Goal: Task Accomplishment & Management: Use online tool/utility

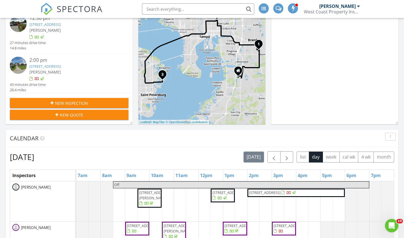
scroll to position [118, 0]
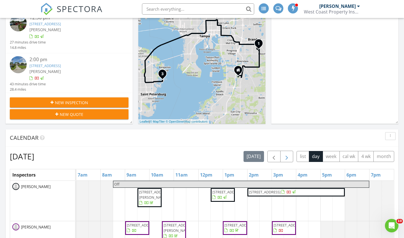
click at [285, 158] on span "button" at bounding box center [286, 156] width 7 height 7
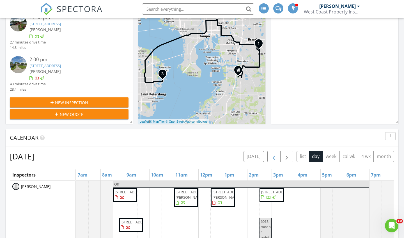
click at [278, 157] on button "button" at bounding box center [273, 157] width 13 height 12
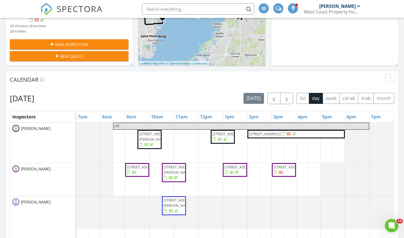
scroll to position [176, 0]
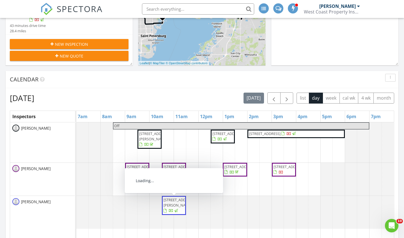
click at [171, 206] on span "[STREET_ADDRESS][PERSON_NAME]" at bounding box center [179, 202] width 31 height 10
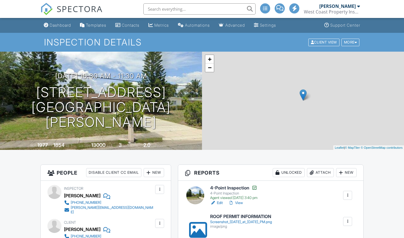
click at [239, 200] on link "View" at bounding box center [235, 203] width 15 height 6
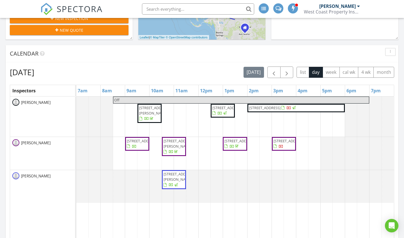
scroll to position [212, 0]
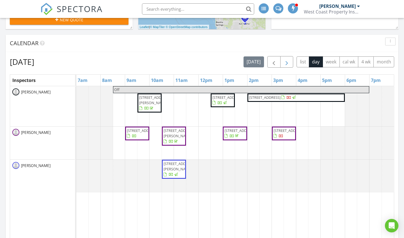
click at [285, 58] on button "button" at bounding box center [286, 62] width 13 height 12
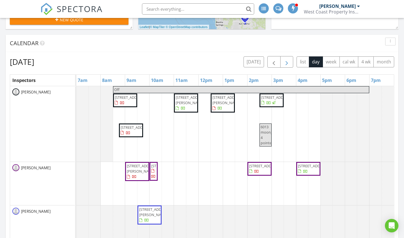
click at [285, 58] on button "button" at bounding box center [286, 62] width 13 height 12
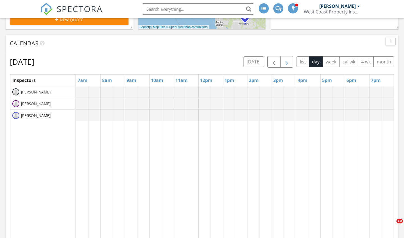
click at [285, 58] on button "button" at bounding box center [286, 62] width 13 height 12
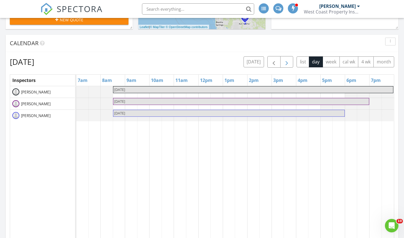
click at [285, 58] on button "button" at bounding box center [286, 62] width 13 height 12
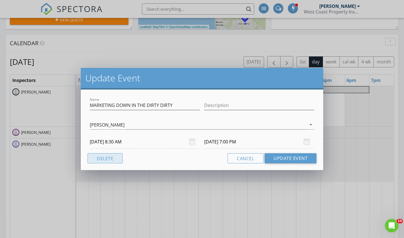
click at [112, 159] on button "Delete" at bounding box center [105, 158] width 35 height 10
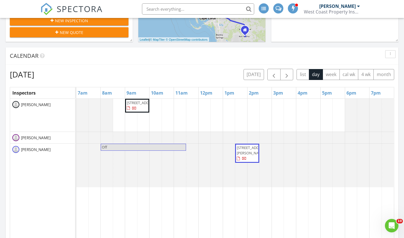
scroll to position [199, 0]
click at [270, 80] on button "button" at bounding box center [273, 75] width 13 height 12
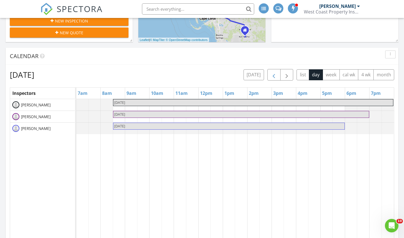
click at [270, 80] on button "button" at bounding box center [273, 75] width 13 height 12
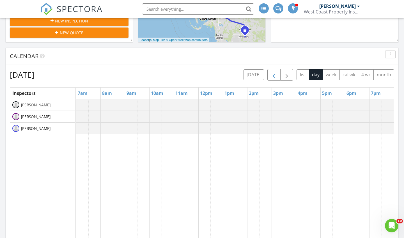
click at [270, 80] on button "button" at bounding box center [273, 75] width 13 height 12
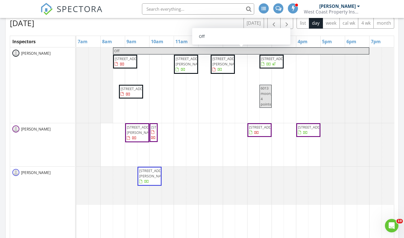
scroll to position [252, 0]
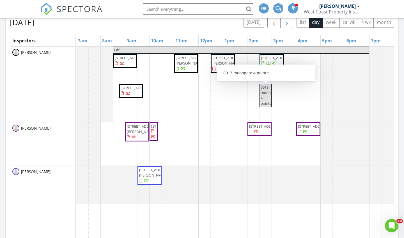
click at [288, 24] on span "button" at bounding box center [286, 22] width 7 height 7
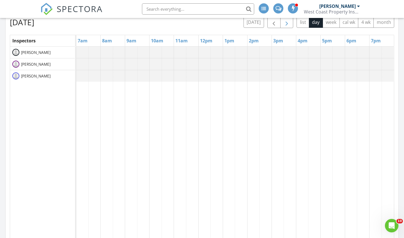
click at [288, 24] on span "button" at bounding box center [286, 22] width 7 height 7
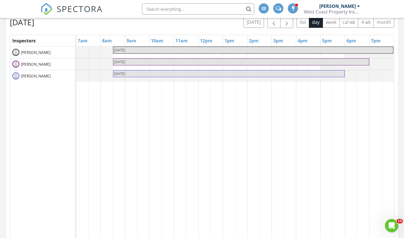
click at [283, 20] on button "button" at bounding box center [286, 23] width 13 height 12
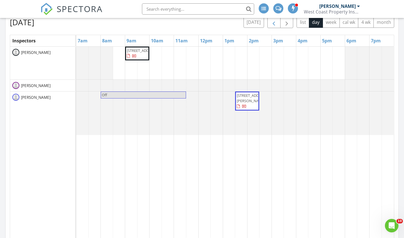
click at [273, 23] on span "button" at bounding box center [273, 22] width 7 height 7
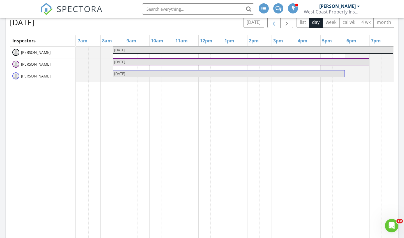
click at [273, 23] on span "button" at bounding box center [273, 22] width 7 height 7
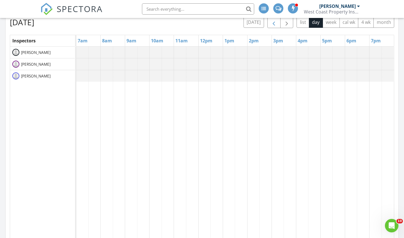
click at [273, 23] on span "button" at bounding box center [273, 22] width 7 height 7
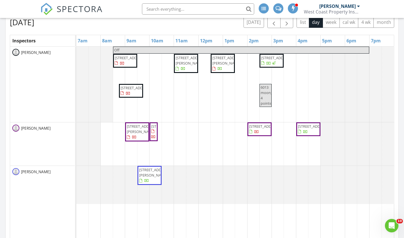
click at [152, 184] on span "24510 Redfish St, Bonita Springs 34134" at bounding box center [150, 175] width 22 height 17
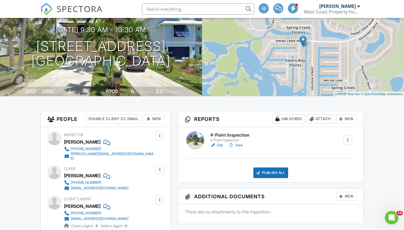
click at [311, 120] on div at bounding box center [312, 119] width 6 height 6
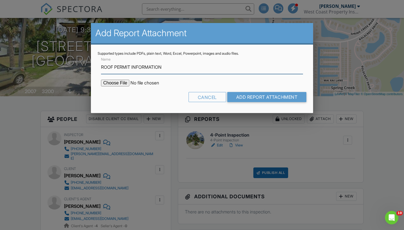
type input "ROOF PERMIT INFORMATION"
click at [122, 83] on input "file" at bounding box center [148, 83] width 95 height 7
type input "C:\fakepath\Screenshot 2025-08-28 at 4.27.31 PM.png"
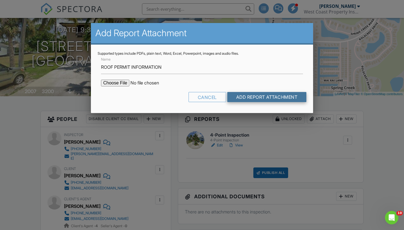
click at [268, 96] on input "Add Report Attachment" at bounding box center [266, 97] width 79 height 10
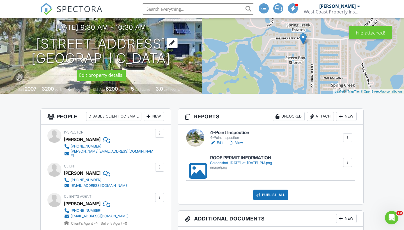
scroll to position [64, 0]
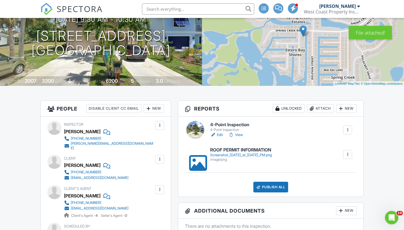
click at [223, 135] on link "Edit" at bounding box center [216, 135] width 13 height 6
click at [220, 134] on link "Edit" at bounding box center [216, 135] width 13 height 6
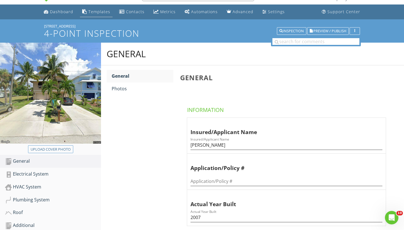
scroll to position [4, 0]
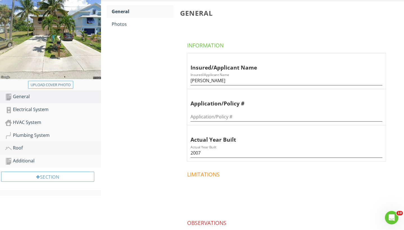
scroll to position [83, 0]
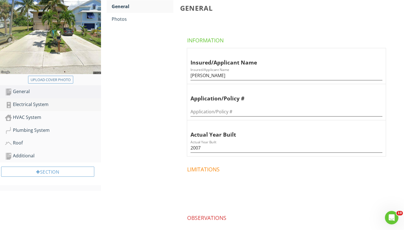
click at [27, 105] on div "Electrical System" at bounding box center [53, 104] width 96 height 7
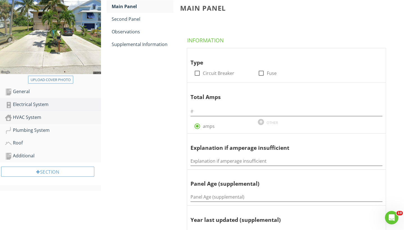
click at [24, 116] on div "HVAC System" at bounding box center [53, 117] width 96 height 7
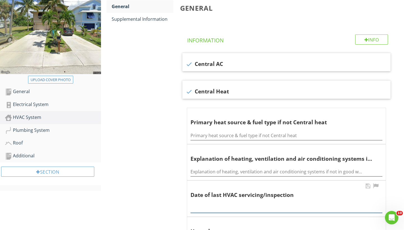
click at [211, 204] on input "text" at bounding box center [287, 208] width 192 height 9
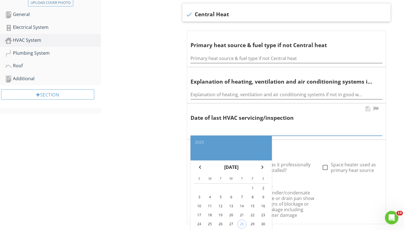
scroll to position [170, 0]
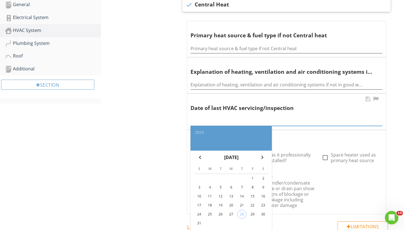
click at [255, 212] on div "29" at bounding box center [252, 214] width 9 height 9
type input "2025-08-29"
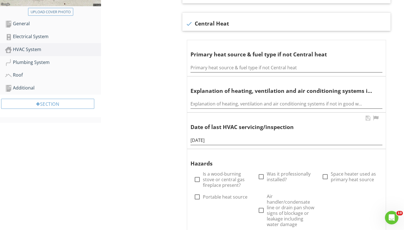
scroll to position [147, 0]
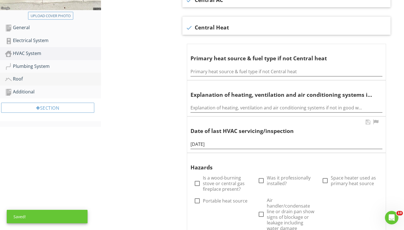
click at [20, 78] on div "Roof" at bounding box center [53, 78] width 96 height 7
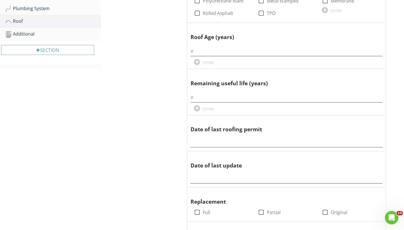
scroll to position [212, 0]
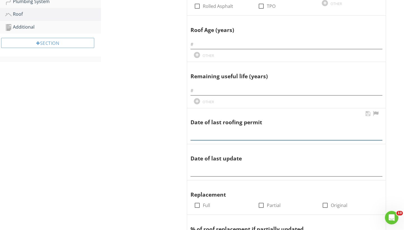
click at [217, 135] on input "text" at bounding box center [287, 135] width 192 height 9
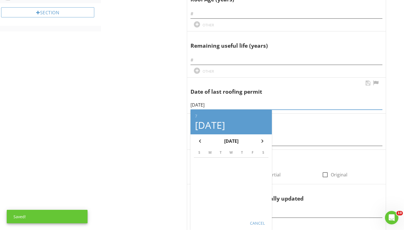
scroll to position [258, 0]
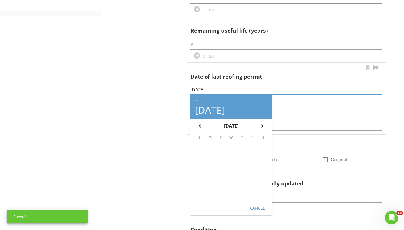
type input "07/08/2024"
click at [254, 208] on div "Cancel" at bounding box center [257, 208] width 16 height 6
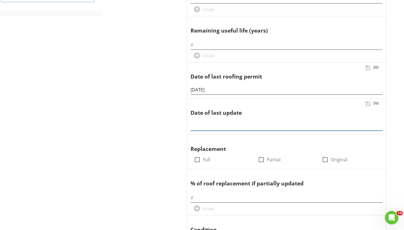
click at [208, 125] on input "text" at bounding box center [287, 125] width 192 height 9
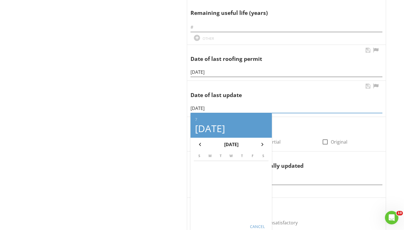
scroll to position [279, 0]
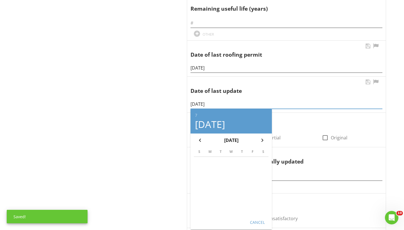
type input "07/08/2024"
click at [255, 217] on button "Cancel" at bounding box center [257, 222] width 25 height 10
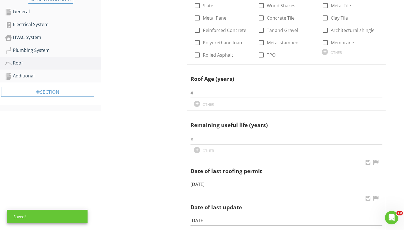
scroll to position [149, 0]
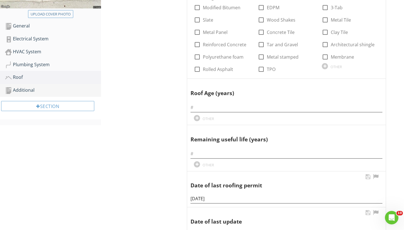
click at [29, 91] on div "Additional" at bounding box center [53, 90] width 96 height 7
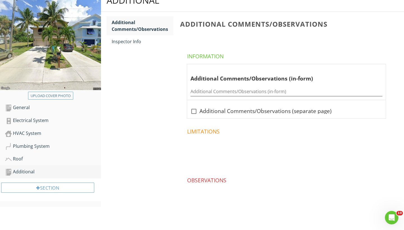
scroll to position [66, 0]
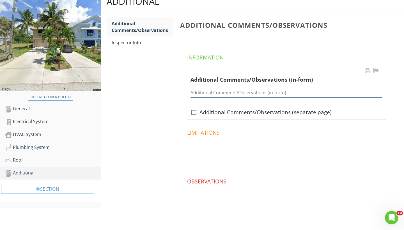
click at [199, 91] on input "Additional Comments/Observations (in-form)" at bounding box center [287, 92] width 192 height 9
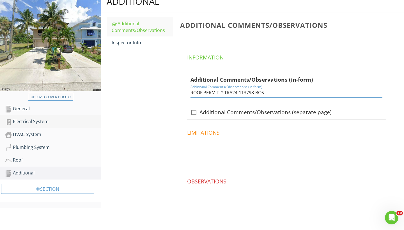
type input "ROOF PERMIT # TRA24-113798-BOS"
click at [32, 123] on div "Electrical System" at bounding box center [53, 121] width 96 height 7
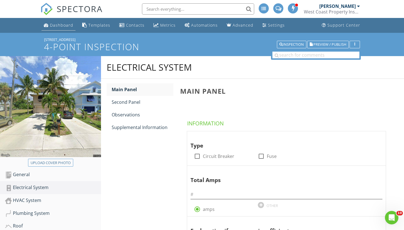
click at [61, 22] on link "Dashboard" at bounding box center [59, 25] width 34 height 10
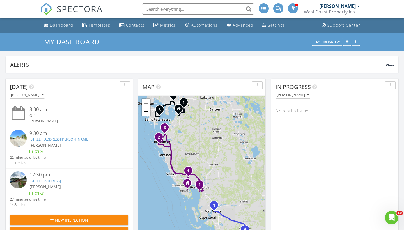
click at [347, 6] on div "[PERSON_NAME]" at bounding box center [337, 6] width 36 height 6
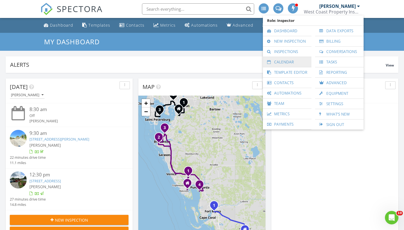
click at [284, 62] on link "Calendar" at bounding box center [287, 62] width 43 height 10
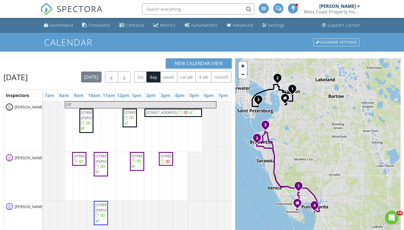
click at [141, 76] on div "[DATE] list day week cal wk 4 wk month" at bounding box center [156, 77] width 151 height 12
click at [128, 77] on span "button" at bounding box center [124, 77] width 7 height 7
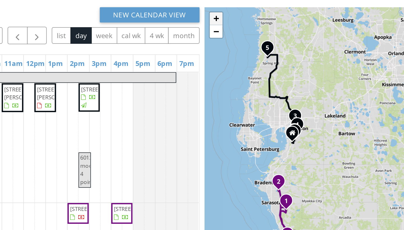
click at [238, 62] on link "+" at bounding box center [242, 66] width 8 height 8
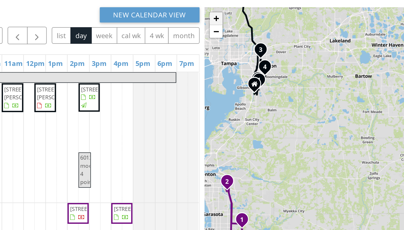
click at [238, 62] on link "+" at bounding box center [242, 66] width 8 height 8
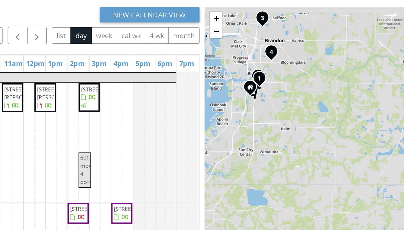
click at [235, 120] on div "1 1 2 3 4 1 2 3 4 5 + − Oil Well Road, Immokalee Road 62.2 km, 1 h 8 min Head n…" at bounding box center [318, 179] width 166 height 243
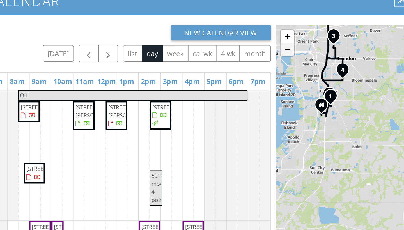
click at [238, 70] on link "−" at bounding box center [242, 74] width 8 height 8
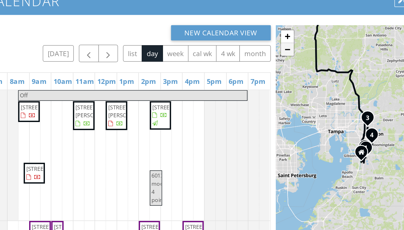
click at [238, 70] on link "−" at bounding box center [242, 74] width 8 height 8
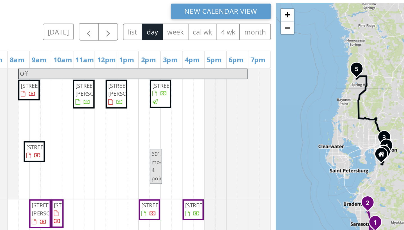
click at [152, 155] on span "6013 moongate 4 pointe" at bounding box center [155, 166] width 7 height 22
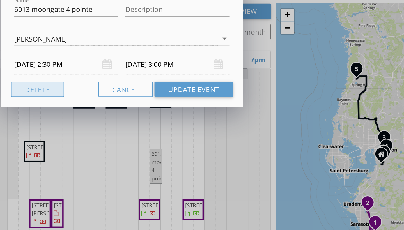
click at [60, 110] on button "Delete" at bounding box center [77, 115] width 35 height 10
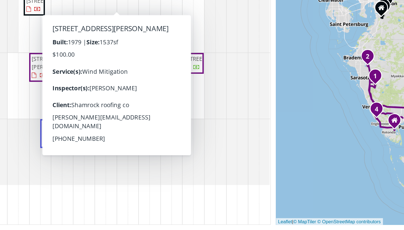
scroll to position [75, 0]
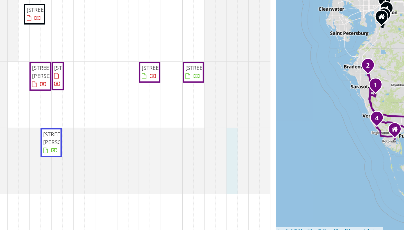
click at [43, 157] on div at bounding box center [43, 178] width 0 height 43
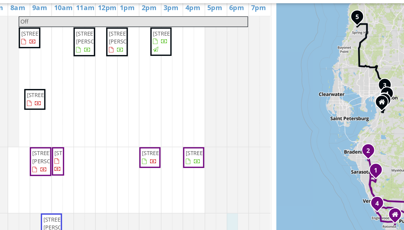
scroll to position [35, 0]
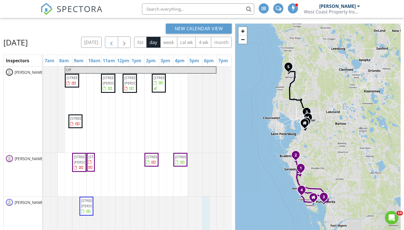
click at [112, 43] on span "button" at bounding box center [111, 42] width 7 height 7
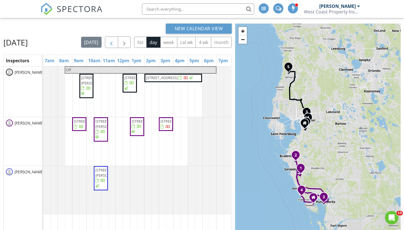
click at [112, 43] on div "today list day week cal wk 4 wk month" at bounding box center [156, 42] width 151 height 12
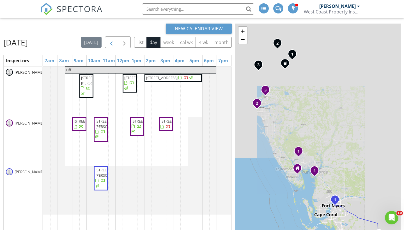
click at [112, 43] on div "today list day week cal wk 4 wk month" at bounding box center [156, 42] width 151 height 12
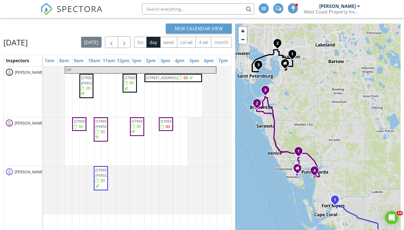
click at [115, 39] on span "button" at bounding box center [111, 42] width 7 height 7
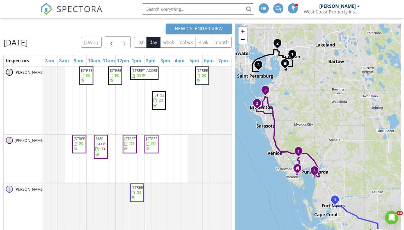
click at [118, 39] on button "button" at bounding box center [111, 42] width 13 height 12
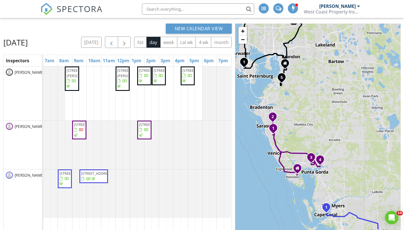
click at [115, 39] on span "button" at bounding box center [111, 42] width 7 height 7
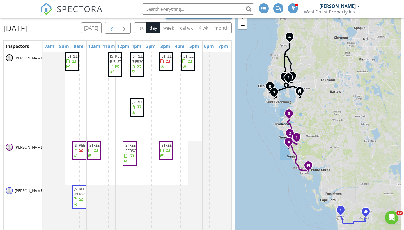
scroll to position [56, 0]
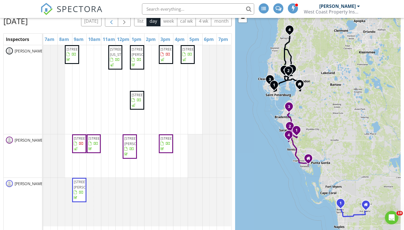
click at [115, 23] on span "button" at bounding box center [111, 21] width 7 height 7
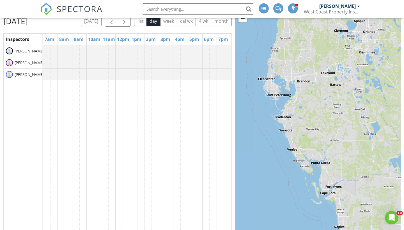
click at [115, 23] on span "button" at bounding box center [111, 21] width 7 height 7
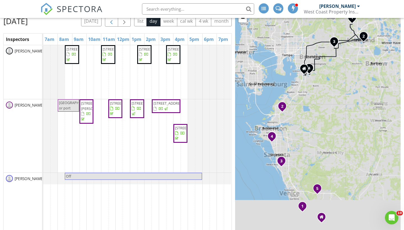
click at [115, 23] on span "button" at bounding box center [111, 21] width 7 height 7
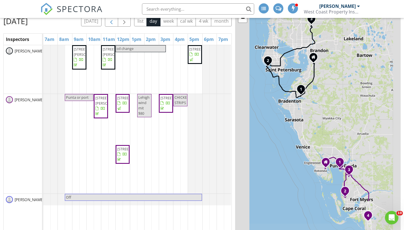
click at [115, 23] on span "button" at bounding box center [111, 21] width 7 height 7
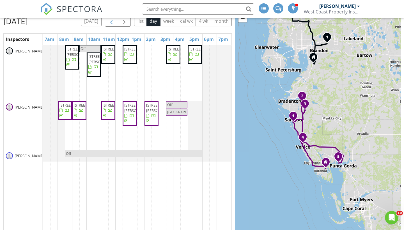
click at [118, 23] on div "today list day week cal wk 4 wk month" at bounding box center [156, 21] width 151 height 12
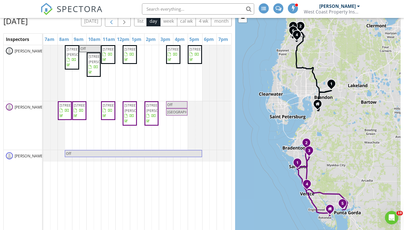
click at [115, 20] on span "button" at bounding box center [111, 21] width 7 height 7
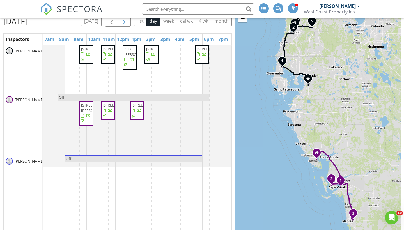
click at [128, 23] on span "button" at bounding box center [124, 21] width 7 height 7
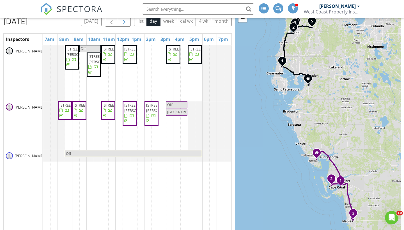
click at [131, 23] on button "button" at bounding box center [124, 21] width 13 height 12
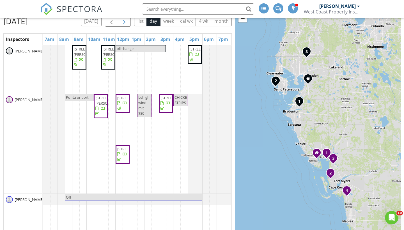
click at [128, 23] on span "button" at bounding box center [124, 21] width 7 height 7
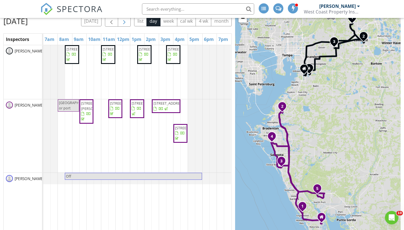
click at [128, 24] on span "button" at bounding box center [124, 21] width 7 height 7
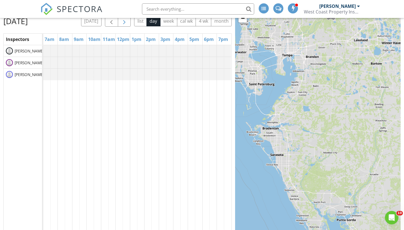
click at [129, 24] on button "button" at bounding box center [124, 21] width 13 height 12
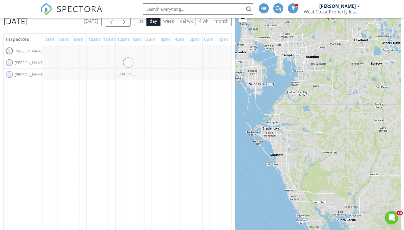
click at [128, 24] on span "button" at bounding box center [124, 21] width 7 height 7
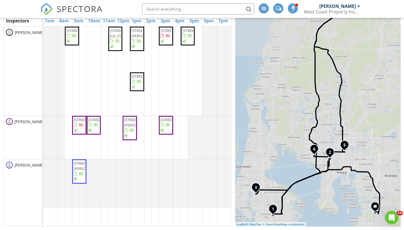
scroll to position [75, 0]
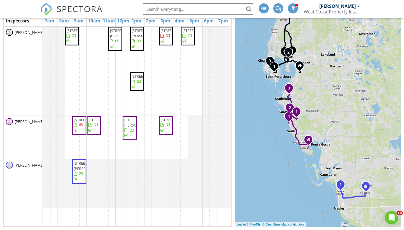
click at [78, 171] on span "26434 Doverstone St, Bonita Springs 34135" at bounding box center [89, 166] width 31 height 10
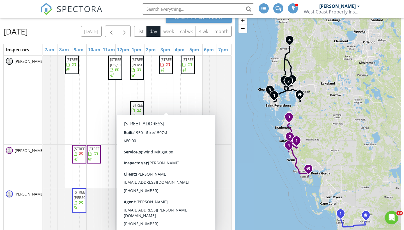
scroll to position [44, 0]
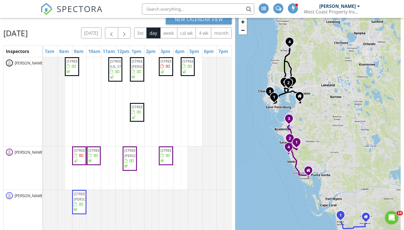
click at [166, 75] on span "1014 E Norfolk St, Tampa 33604" at bounding box center [166, 67] width 12 height 16
click at [128, 34] on span "button" at bounding box center [124, 33] width 7 height 7
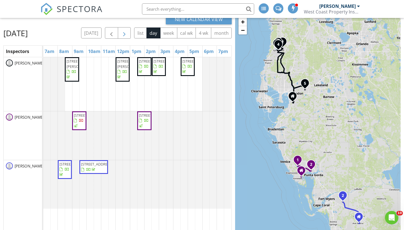
click at [128, 33] on span "button" at bounding box center [124, 33] width 7 height 7
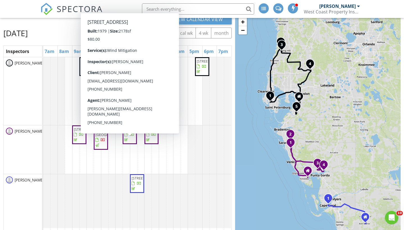
click at [201, 35] on div "today list day week cal wk 4 wk month" at bounding box center [156, 33] width 151 height 12
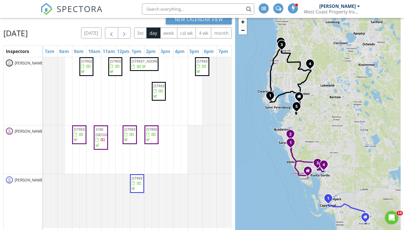
click at [128, 33] on span "button" at bounding box center [124, 33] width 7 height 7
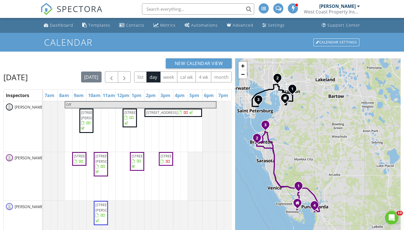
click at [208, 81] on div "today list day week cal wk 4 wk month" at bounding box center [156, 77] width 151 height 12
click at [170, 8] on input "text" at bounding box center [198, 8] width 112 height 11
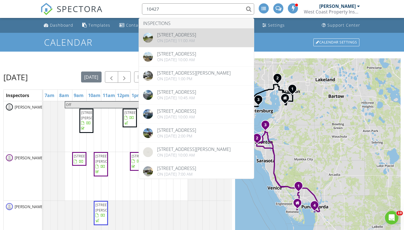
type input "10427"
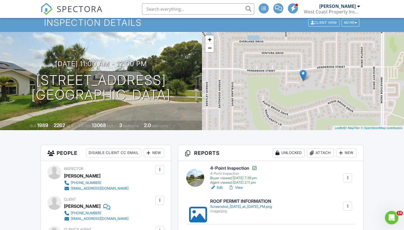
scroll to position [29, 0]
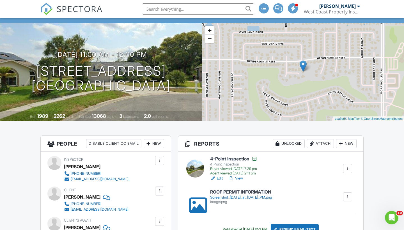
click at [219, 178] on link "Edit" at bounding box center [216, 179] width 13 height 6
click at [219, 177] on link "Edit" at bounding box center [216, 179] width 13 height 6
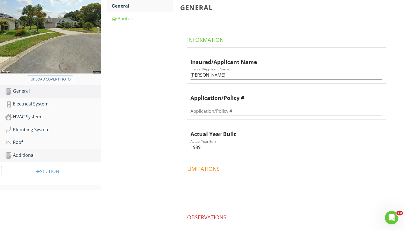
scroll to position [84, 0]
click at [23, 95] on link "General" at bounding box center [53, 90] width 96 height 13
click at [25, 91] on div "General" at bounding box center [53, 90] width 96 height 7
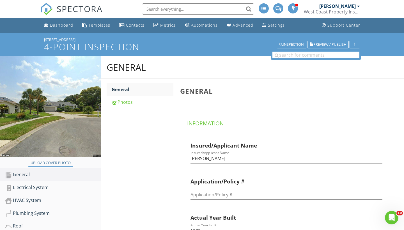
scroll to position [0, 0]
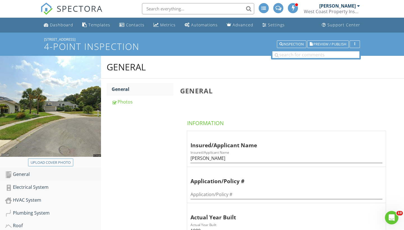
click at [21, 175] on div "General" at bounding box center [53, 174] width 96 height 7
click at [22, 173] on div "General" at bounding box center [53, 174] width 96 height 7
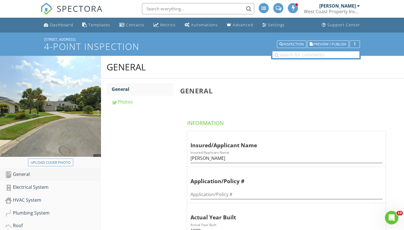
click at [22, 173] on div "General" at bounding box center [53, 174] width 96 height 7
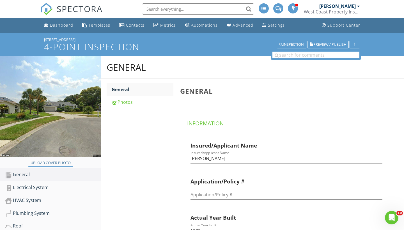
scroll to position [0, 0]
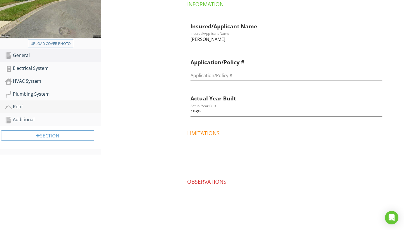
scroll to position [119, 0]
click at [16, 86] on link "HVAC System" at bounding box center [53, 81] width 96 height 13
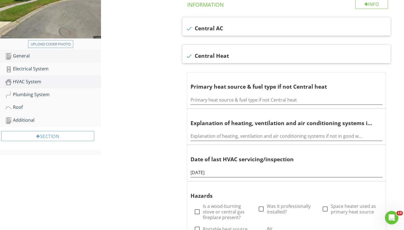
click at [23, 56] on div "General" at bounding box center [53, 55] width 96 height 7
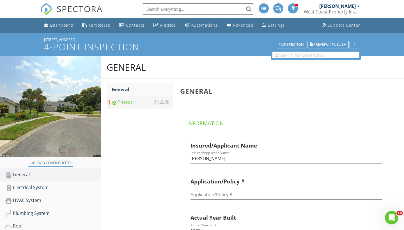
click at [119, 105] on div "Photos" at bounding box center [143, 102] width 62 height 7
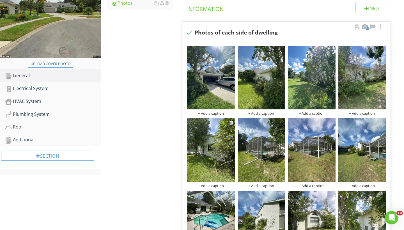
scroll to position [99, 0]
click at [231, 123] on div at bounding box center [232, 122] width 4 height 4
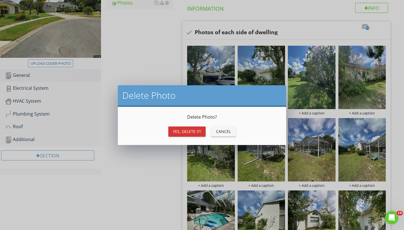
click at [198, 132] on div "Yes, Delete it!" at bounding box center [187, 132] width 28 height 6
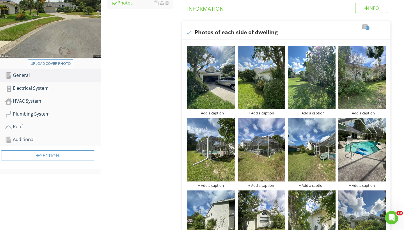
scroll to position [108, 0]
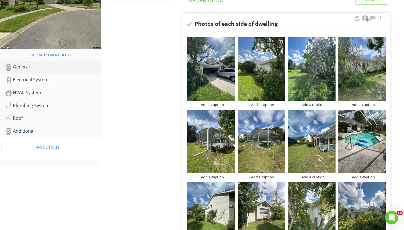
click at [281, 41] on div at bounding box center [282, 41] width 4 height 4
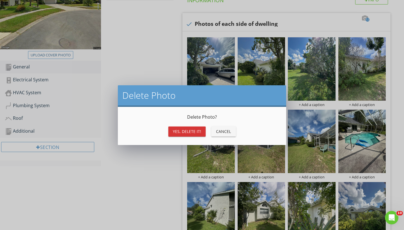
click at [200, 129] on div "Yes, Delete it!" at bounding box center [187, 132] width 28 height 6
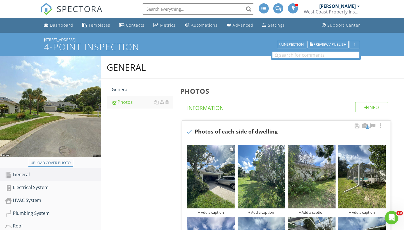
scroll to position [0, 0]
click at [58, 27] on div "Dashboard" at bounding box center [61, 24] width 23 height 5
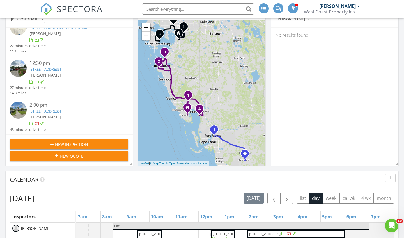
click at [156, 8] on input "text" at bounding box center [198, 8] width 112 height 11
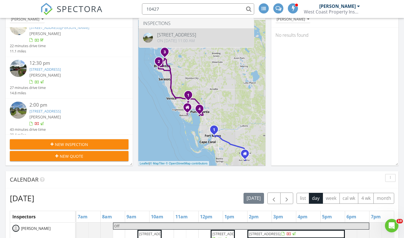
type input "10427"
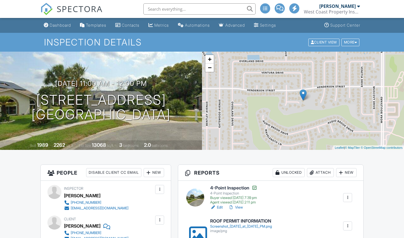
click at [238, 205] on link "View" at bounding box center [235, 208] width 15 height 6
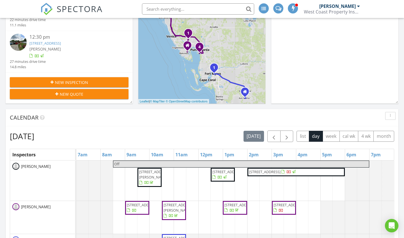
scroll to position [153, 0]
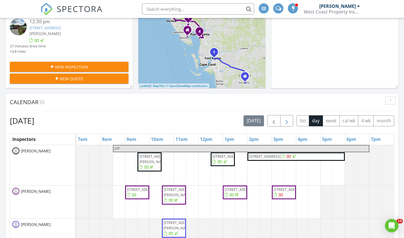
click at [286, 117] on button "button" at bounding box center [286, 121] width 13 height 12
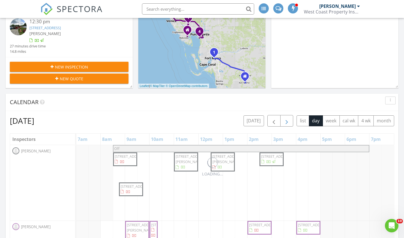
scroll to position [0, 0]
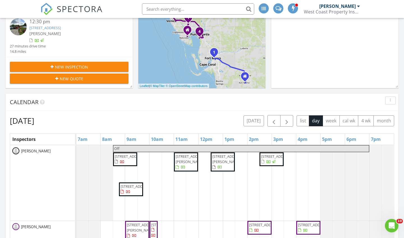
click at [132, 165] on span "[STREET_ADDRESS]" at bounding box center [125, 159] width 22 height 11
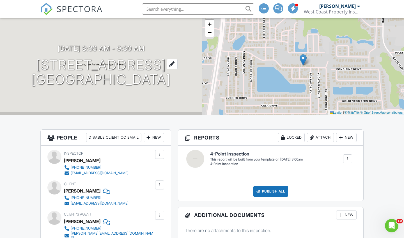
scroll to position [35, 0]
click at [108, 59] on h1 "10826 El Paso Dr Riverview, FL 33569" at bounding box center [100, 73] width 139 height 30
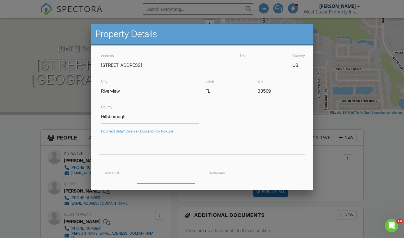
click at [143, 176] on input "number" at bounding box center [166, 176] width 58 height 14
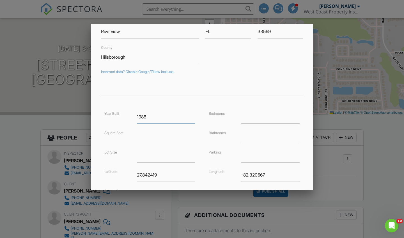
scroll to position [60, 0]
type input "1988"
click at [260, 118] on input "number" at bounding box center [270, 116] width 58 height 14
type input "2"
click at [259, 144] on div "Bedrooms 2 Bathrooms Parking Longitude -82.320667" at bounding box center [254, 147] width 104 height 77
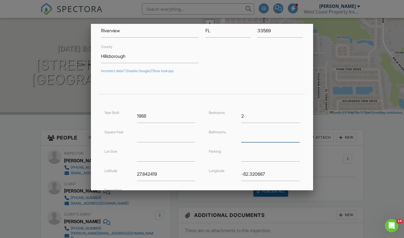
click at [253, 141] on input "number" at bounding box center [270, 136] width 58 height 14
type input "2"
click at [160, 136] on input "number" at bounding box center [166, 136] width 58 height 14
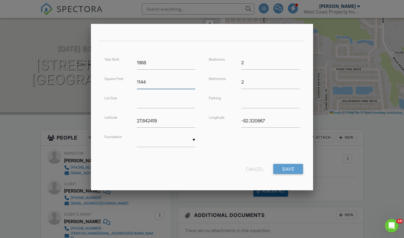
scroll to position [113, 0]
type input "1144"
click at [280, 169] on input "Save" at bounding box center [288, 169] width 30 height 10
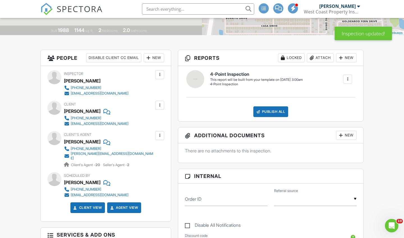
click at [350, 81] on div at bounding box center [348, 79] width 6 height 6
click at [339, 97] on div "Build Now" at bounding box center [336, 96] width 27 height 7
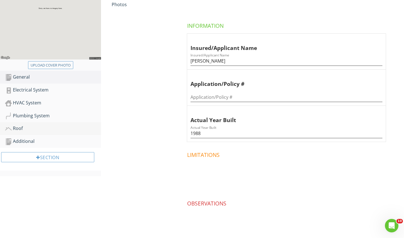
scroll to position [104, 0]
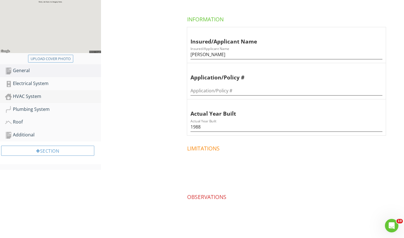
click at [19, 94] on div "HVAC System" at bounding box center [53, 96] width 96 height 7
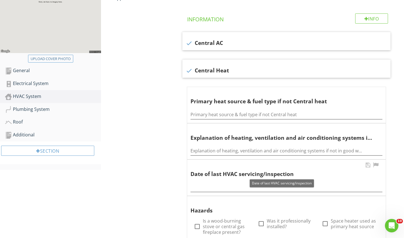
click at [202, 180] on div at bounding box center [287, 185] width 192 height 13
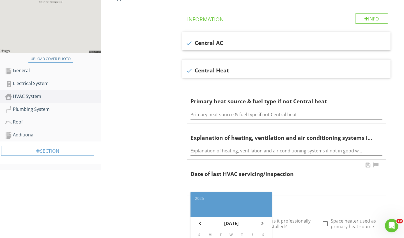
click at [202, 189] on div "2025 chevron_left August 2025 chevron_right S M T W T F S 1 2 3 4 5 6 7 8 9 10 …" at bounding box center [287, 185] width 192 height 13
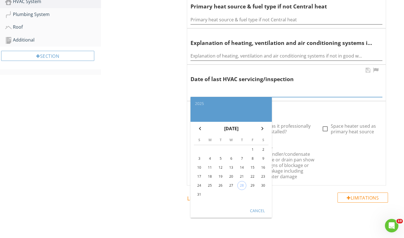
scroll to position [214, 0]
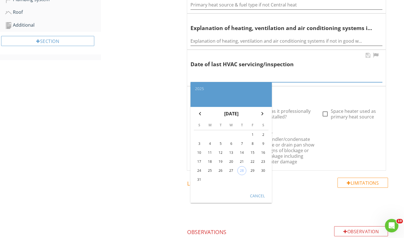
click at [254, 169] on div "29" at bounding box center [252, 170] width 9 height 9
type input "2025-08-29"
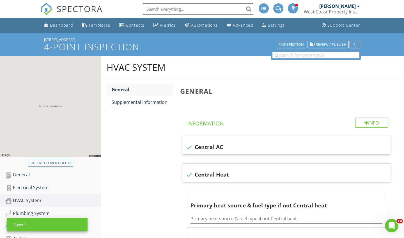
scroll to position [0, 0]
click at [65, 28] on link "Dashboard" at bounding box center [59, 25] width 34 height 10
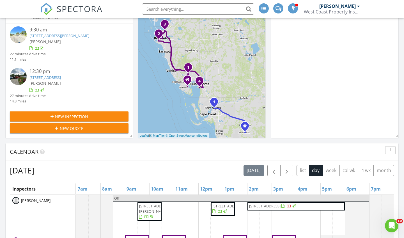
scroll to position [118, 0]
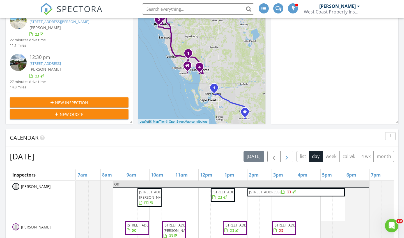
click at [287, 155] on span "button" at bounding box center [286, 156] width 7 height 7
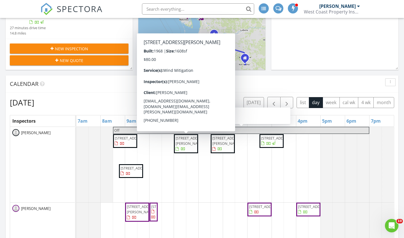
scroll to position [175, 0]
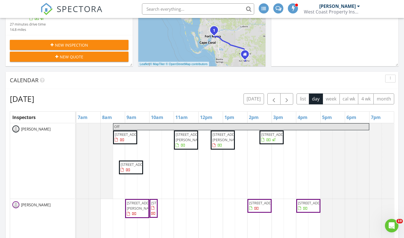
click at [132, 167] on span "[STREET_ADDRESS]" at bounding box center [136, 164] width 31 height 5
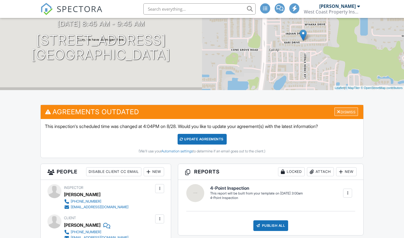
click at [342, 111] on div "Dismiss" at bounding box center [346, 111] width 24 height 9
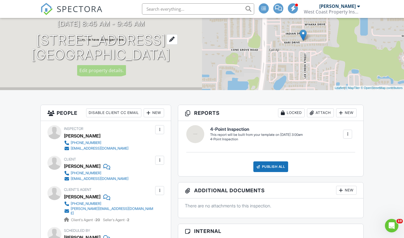
click at [118, 41] on h1 "10548 Pleasant Blvd Riverview, FL 33578" at bounding box center [100, 48] width 139 height 30
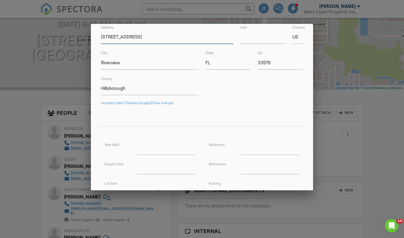
scroll to position [29, 0]
click at [179, 151] on input "number" at bounding box center [166, 148] width 58 height 14
type input "1982"
click at [269, 146] on input "number" at bounding box center [270, 148] width 58 height 14
type input "2"
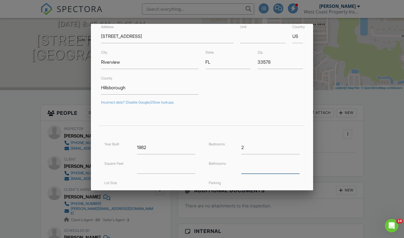
click at [264, 168] on input "number" at bounding box center [270, 167] width 58 height 14
type input "2"
click at [176, 162] on input "number" at bounding box center [166, 167] width 58 height 14
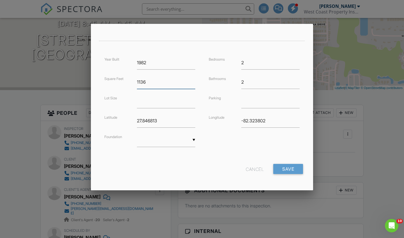
scroll to position [113, 0]
type input "1136"
click at [283, 171] on input "Save" at bounding box center [288, 169] width 30 height 10
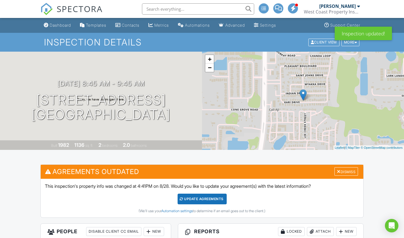
click at [339, 173] on div at bounding box center [339, 171] width 4 height 4
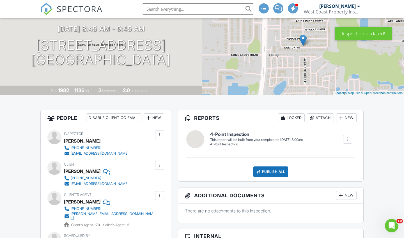
click at [348, 139] on div at bounding box center [348, 139] width 6 height 6
click at [339, 158] on div "Build Now" at bounding box center [336, 156] width 27 height 7
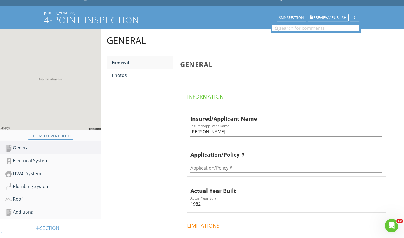
scroll to position [59, 0]
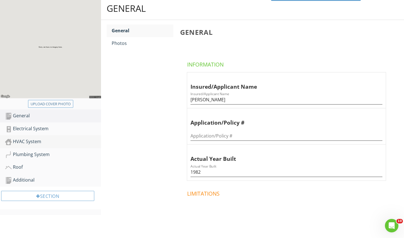
click at [26, 143] on div "HVAC System" at bounding box center [53, 141] width 96 height 7
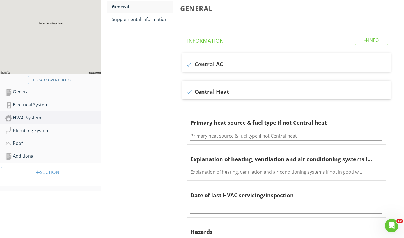
scroll to position [93, 0]
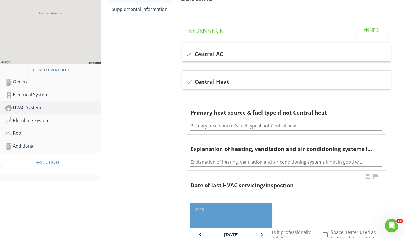
click at [202, 198] on input "text" at bounding box center [287, 198] width 192 height 9
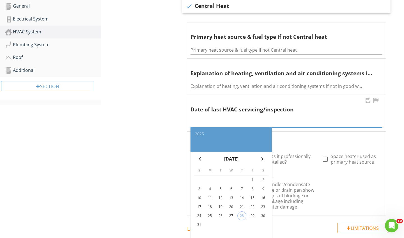
scroll to position [176, 0]
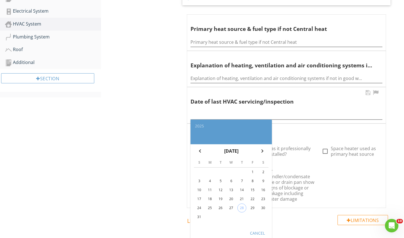
click at [251, 204] on div "29" at bounding box center [252, 207] width 9 height 9
type input "2025-08-29"
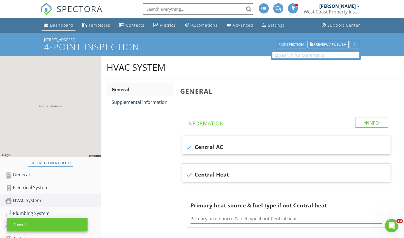
scroll to position [0, 0]
click at [52, 23] on div "Dashboard" at bounding box center [61, 24] width 23 height 5
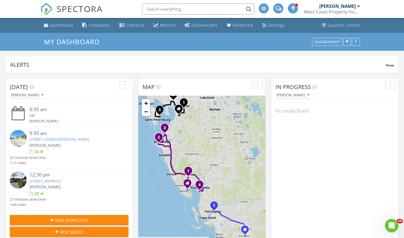
click at [157, 10] on input "text" at bounding box center [198, 8] width 112 height 11
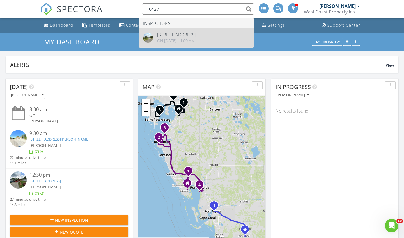
type input "10427"
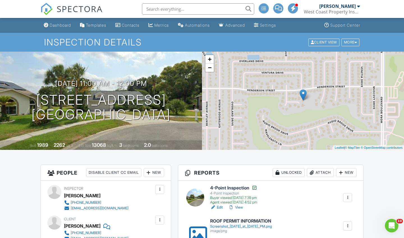
click at [219, 207] on link "Edit" at bounding box center [216, 208] width 13 height 6
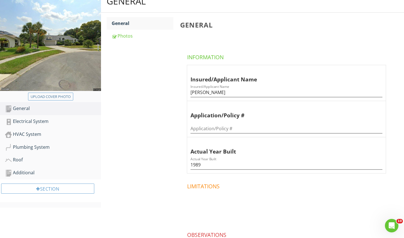
scroll to position [73, 0]
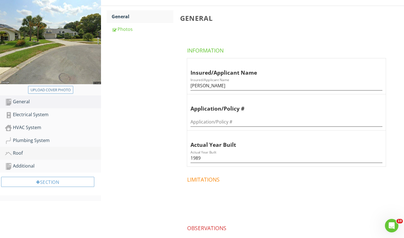
click at [19, 154] on div "Roof" at bounding box center [53, 153] width 96 height 7
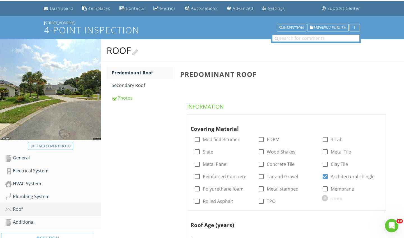
scroll to position [14, 0]
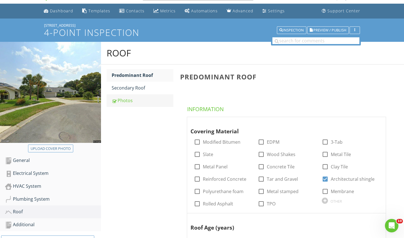
click at [124, 103] on div "Photos" at bounding box center [143, 100] width 62 height 7
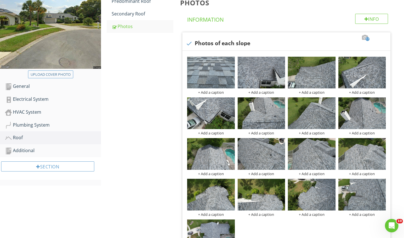
scroll to position [89, 0]
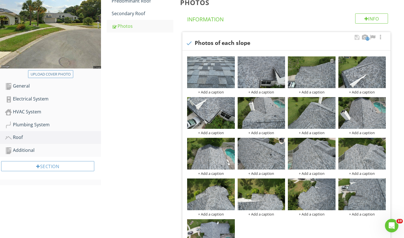
click at [332, 60] on div at bounding box center [332, 60] width 4 height 4
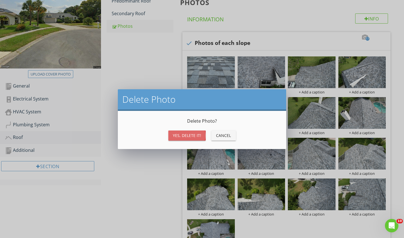
click at [192, 132] on button "Yes, Delete it!" at bounding box center [186, 135] width 37 height 10
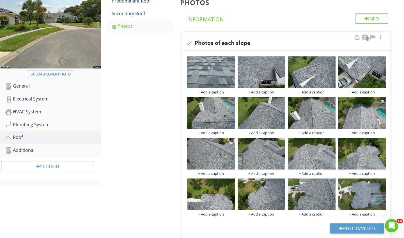
click at [382, 102] on div at bounding box center [382, 101] width 4 height 4
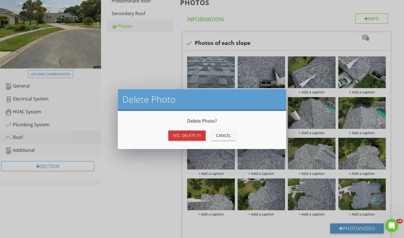
click at [192, 134] on div "Yes, Delete it!" at bounding box center [187, 135] width 28 height 6
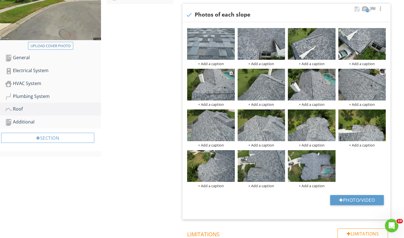
scroll to position [117, 0]
click at [382, 113] on div at bounding box center [382, 113] width 4 height 4
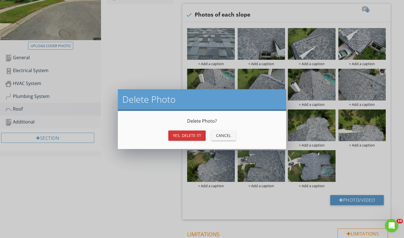
click at [185, 134] on div "Yes, Delete it!" at bounding box center [187, 135] width 28 height 6
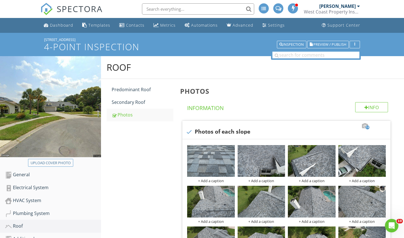
scroll to position [0, 0]
click at [58, 26] on div "Dashboard" at bounding box center [61, 24] width 23 height 5
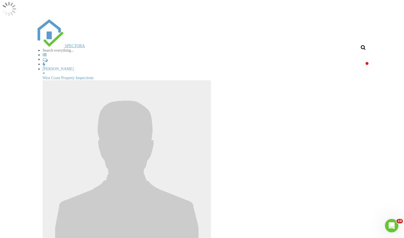
click at [90, 48] on input "text" at bounding box center [66, 50] width 47 height 4
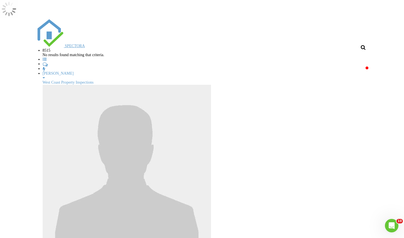
type input "8515"
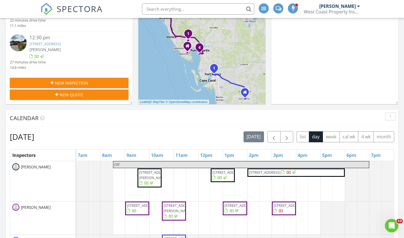
scroll to position [146, 0]
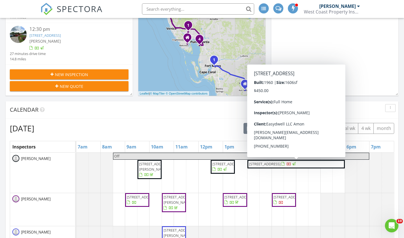
click at [285, 129] on span "button" at bounding box center [286, 128] width 7 height 7
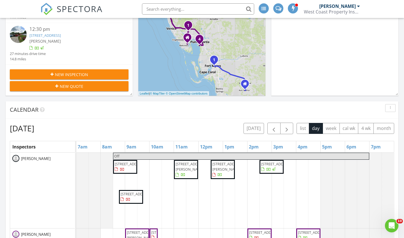
click at [194, 178] on span "1605 Sunnyhills Dr , Brandon 33510" at bounding box center [186, 169] width 22 height 17
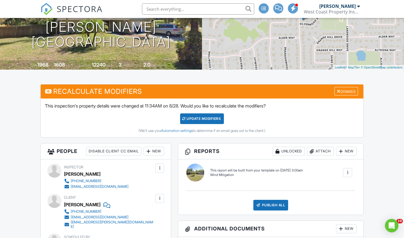
click at [213, 117] on div "UPDATE Modifiers" at bounding box center [202, 118] width 44 height 11
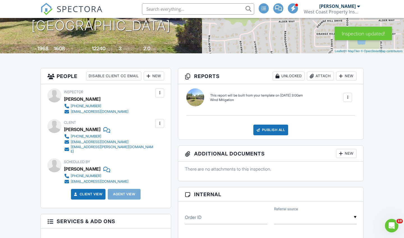
click at [348, 97] on div at bounding box center [348, 98] width 6 height 6
click at [336, 116] on div "Build Now" at bounding box center [336, 117] width 27 height 7
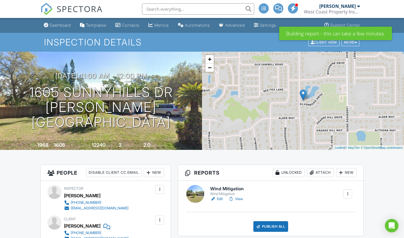
click at [220, 196] on link "Edit" at bounding box center [216, 199] width 13 height 6
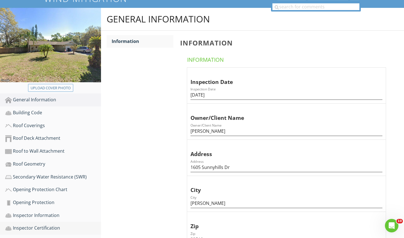
scroll to position [42, 0]
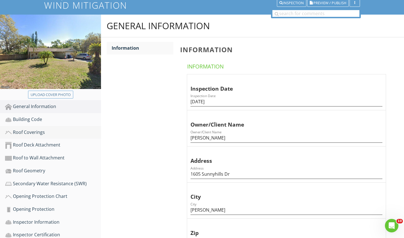
click at [34, 132] on div "Roof Coverings" at bounding box center [53, 132] width 96 height 7
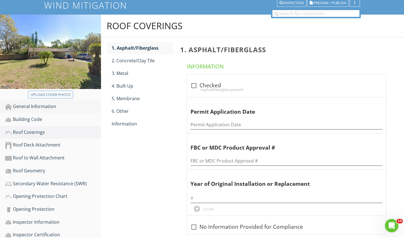
click at [47, 108] on div "General Information" at bounding box center [53, 106] width 96 height 7
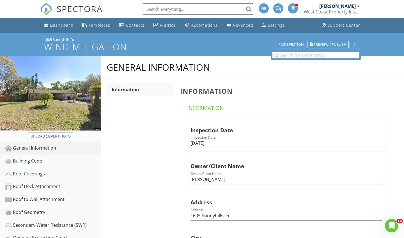
scroll to position [42, 0]
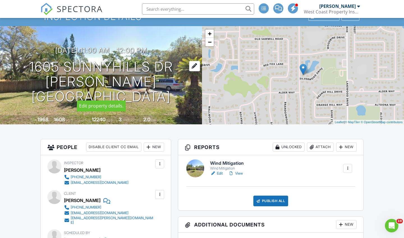
scroll to position [20, 0]
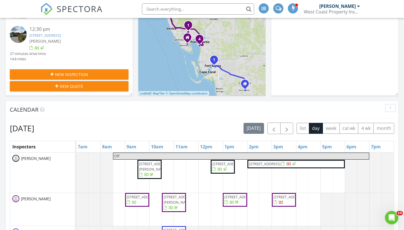
scroll to position [146, 0]
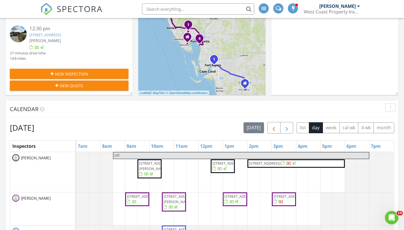
click at [286, 126] on span "button" at bounding box center [286, 128] width 7 height 7
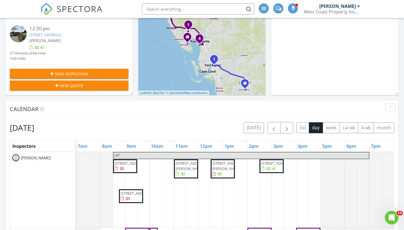
click at [182, 169] on span "1605 Sunnyhills Dr , Brandon 33510" at bounding box center [191, 166] width 31 height 10
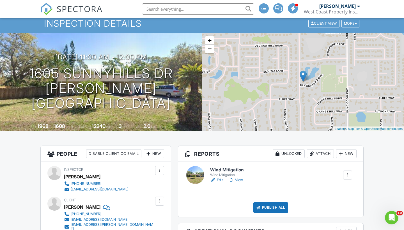
scroll to position [22, 0]
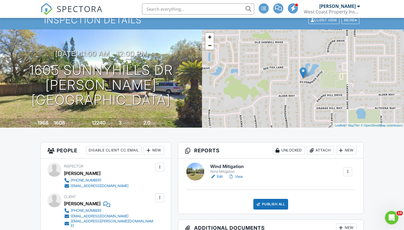
click at [315, 149] on div "Attach" at bounding box center [320, 150] width 27 height 9
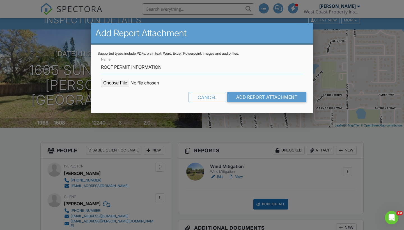
type input "ROOF PERMIT INFORMATION"
click at [115, 82] on input "file" at bounding box center [148, 83] width 95 height 7
type input "C:\fakepath\Screenshot 2025-08-28 at 5.08.39 PM.png"
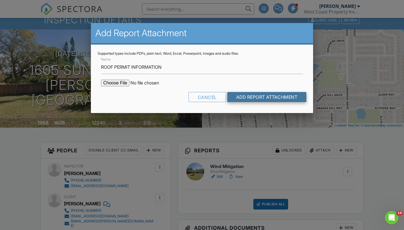
click at [275, 96] on input "Add Report Attachment" at bounding box center [266, 97] width 79 height 10
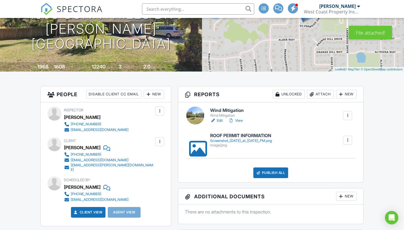
click at [219, 120] on link "Edit" at bounding box center [216, 121] width 13 height 6
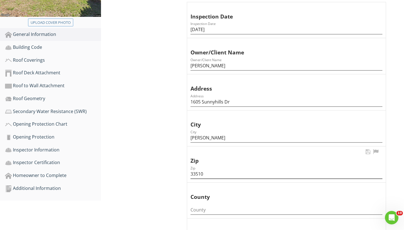
scroll to position [115, 0]
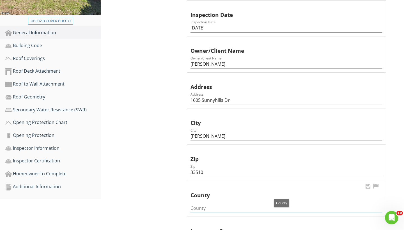
click at [198, 204] on input "County" at bounding box center [287, 208] width 192 height 9
type input "H"
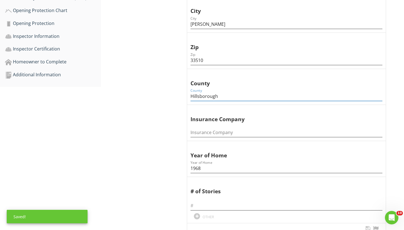
scroll to position [228, 0]
type input "Hillsborough"
click at [197, 203] on input "text" at bounding box center [287, 205] width 192 height 9
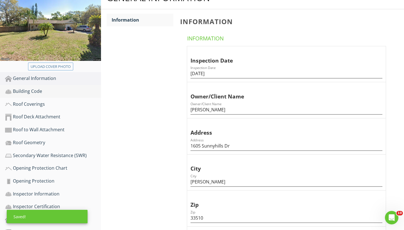
scroll to position [69, 0]
type input "1"
click at [38, 92] on div "Building Code" at bounding box center [53, 91] width 96 height 7
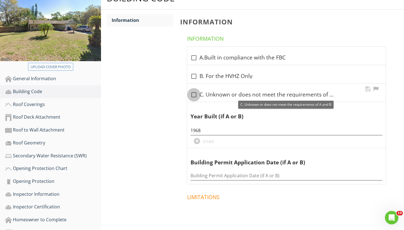
click at [196, 94] on div at bounding box center [194, 95] width 10 height 10
checkbox input "true"
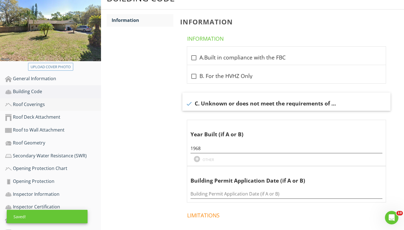
click at [30, 100] on link "Roof Coverings" at bounding box center [53, 104] width 96 height 13
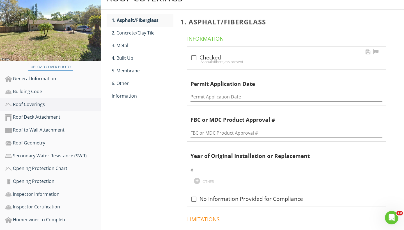
click at [193, 59] on div at bounding box center [194, 58] width 10 height 10
checkbox input "true"
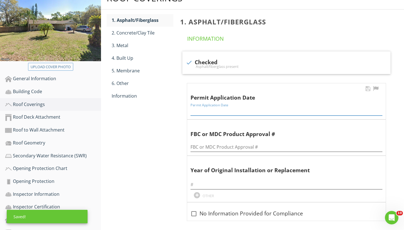
click at [196, 107] on input "Permit Application Date" at bounding box center [287, 110] width 192 height 9
type input "11/26/2024"
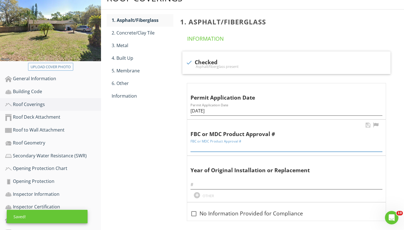
click at [196, 145] on input "FBC or MDC Product Approval #" at bounding box center [287, 147] width 192 height 9
type input "HC-BTR-24-0229444"
click at [199, 182] on input "text" at bounding box center [287, 184] width 192 height 9
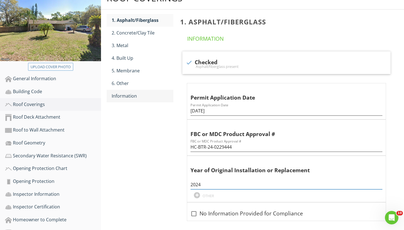
type input "2024"
click at [129, 97] on div "Information" at bounding box center [143, 96] width 62 height 7
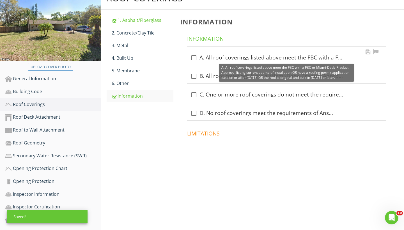
click at [193, 57] on div at bounding box center [194, 58] width 10 height 10
checkbox input "true"
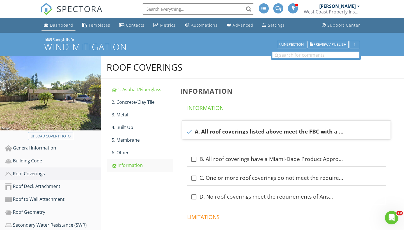
click at [66, 27] on div "Dashboard" at bounding box center [61, 24] width 23 height 5
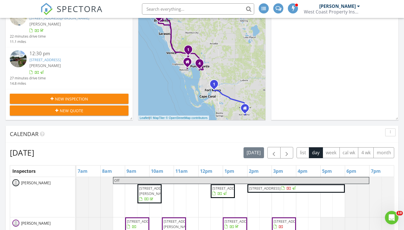
scroll to position [126, 0]
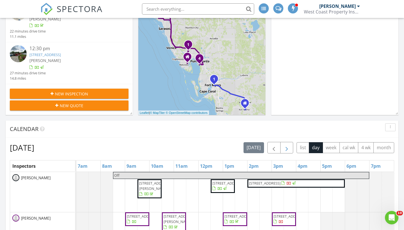
click at [283, 145] on button "button" at bounding box center [286, 148] width 13 height 12
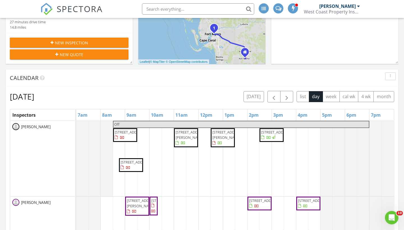
scroll to position [179, 0]
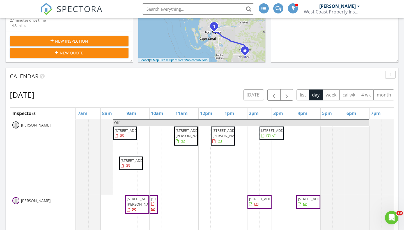
click at [223, 138] on span "[STREET_ADDRESS][PERSON_NAME]" at bounding box center [227, 133] width 31 height 10
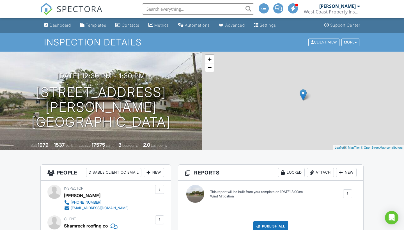
click at [348, 194] on div at bounding box center [348, 194] width 6 height 6
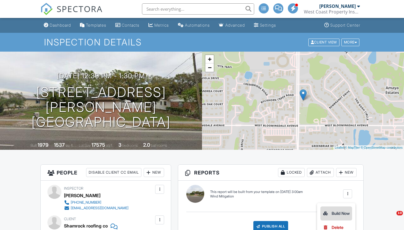
click at [333, 213] on div "Build Now" at bounding box center [336, 213] width 27 height 7
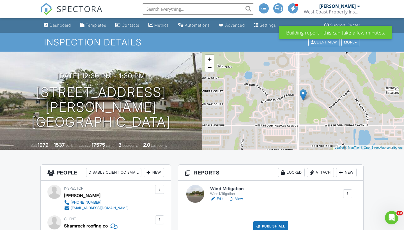
click at [168, 10] on input "text" at bounding box center [198, 8] width 112 height 11
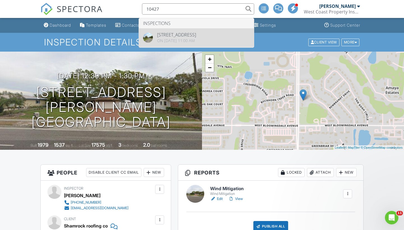
type input "10427"
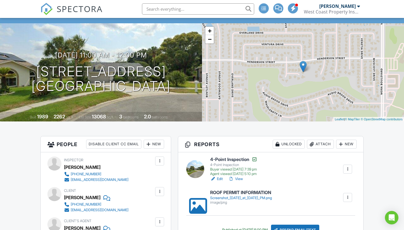
scroll to position [35, 0]
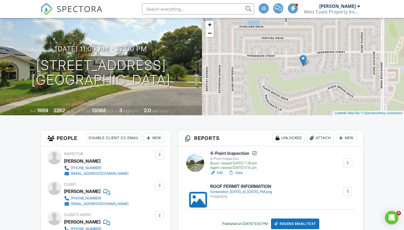
click at [220, 173] on link "Edit" at bounding box center [216, 173] width 13 height 6
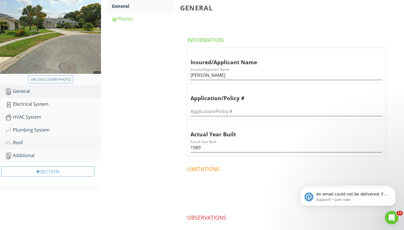
click at [19, 143] on div "Roof" at bounding box center [53, 142] width 96 height 7
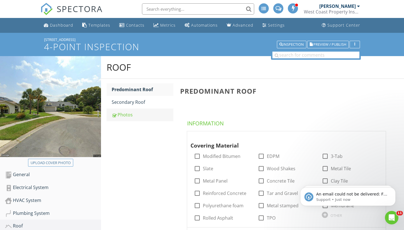
click at [125, 113] on div "Photos" at bounding box center [143, 114] width 62 height 7
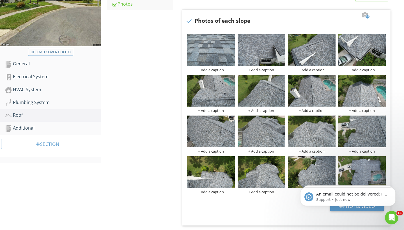
scroll to position [112, 0]
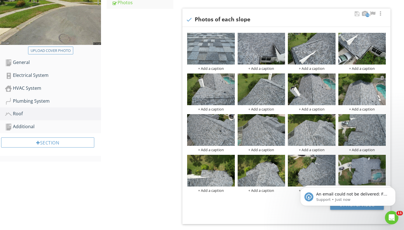
click at [382, 77] on div at bounding box center [382, 77] width 4 height 4
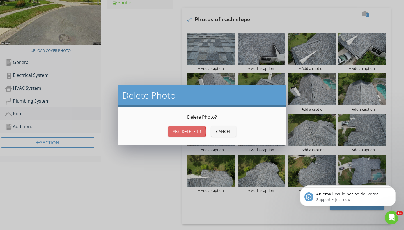
click at [191, 132] on div "Yes, Delete it!" at bounding box center [187, 132] width 28 height 6
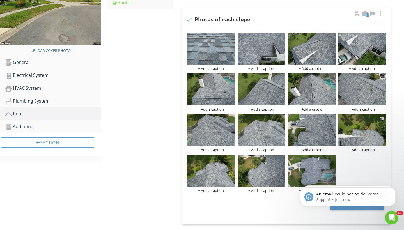
click at [383, 118] on div at bounding box center [382, 118] width 4 height 4
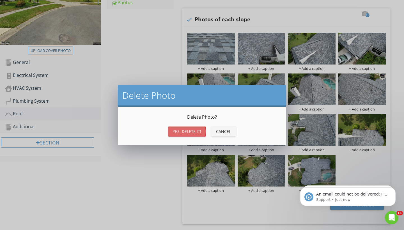
click at [179, 133] on div "Yes, Delete it!" at bounding box center [187, 132] width 28 height 6
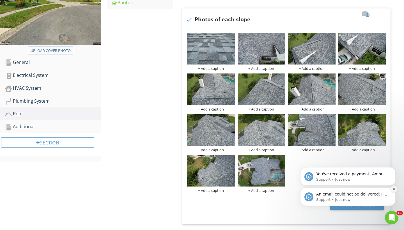
click at [393, 188] on icon "Dismiss notification" at bounding box center [394, 188] width 3 height 3
click at [397, 190] on button "Dismiss notification" at bounding box center [393, 188] width 7 height 7
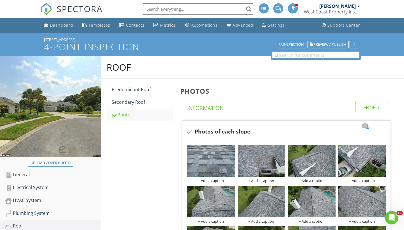
scroll to position [0, 0]
click at [56, 26] on div "Dashboard" at bounding box center [61, 24] width 23 height 5
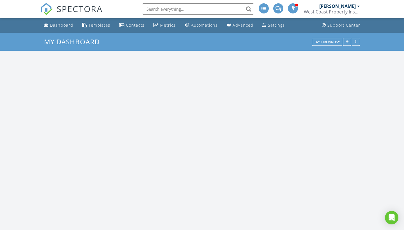
click at [164, 9] on input "text" at bounding box center [198, 8] width 112 height 11
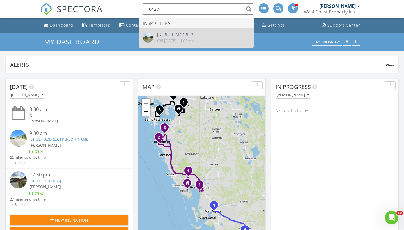
type input "10427"
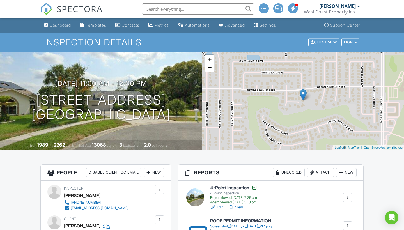
click at [239, 207] on link "View" at bounding box center [235, 208] width 15 height 6
click at [220, 206] on link "Edit" at bounding box center [216, 208] width 13 height 6
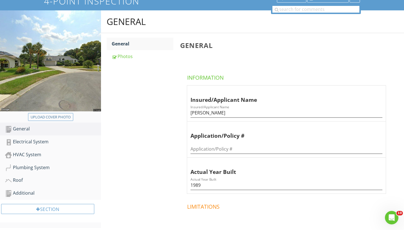
scroll to position [47, 0]
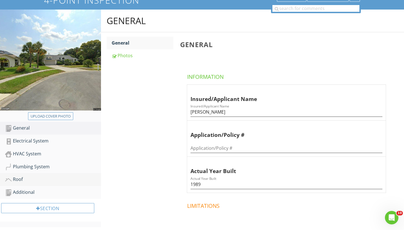
click at [22, 182] on div "Roof" at bounding box center [53, 179] width 96 height 7
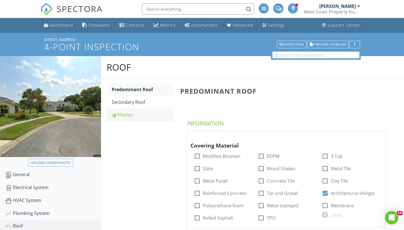
click at [124, 114] on div "Photos" at bounding box center [143, 114] width 62 height 7
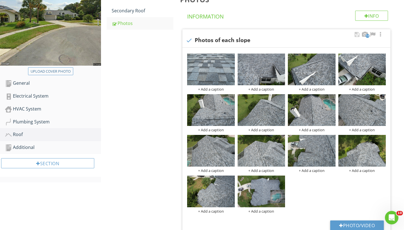
scroll to position [98, 0]
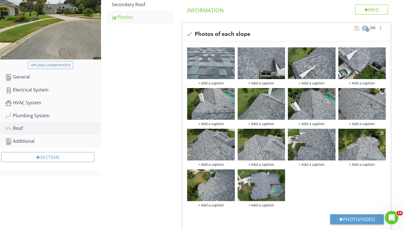
click at [382, 133] on div at bounding box center [382, 133] width 4 height 4
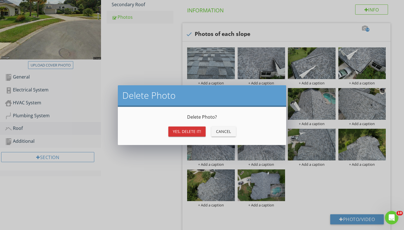
click at [185, 129] on div "Yes, Delete it!" at bounding box center [187, 132] width 28 height 6
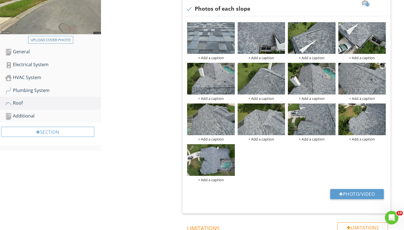
scroll to position [119, 0]
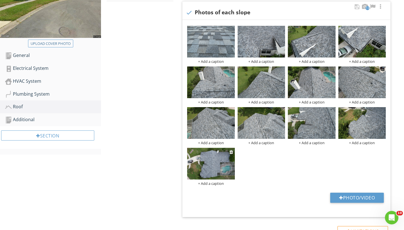
click at [210, 182] on div "+ Add a caption" at bounding box center [211, 183] width 48 height 4
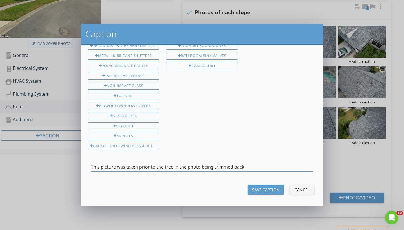
scroll to position [20, 0]
type input "This picture was taken prior to the tree in the photo being trimmed back"
click at [252, 188] on button "Save Caption" at bounding box center [266, 190] width 36 height 10
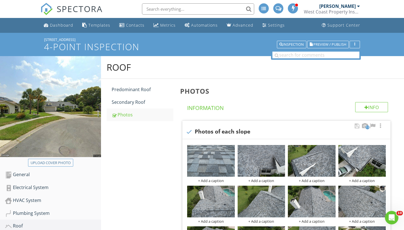
scroll to position [0, 0]
click at [59, 27] on div "Dashboard" at bounding box center [61, 24] width 23 height 5
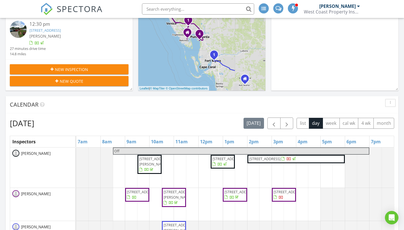
scroll to position [158, 0]
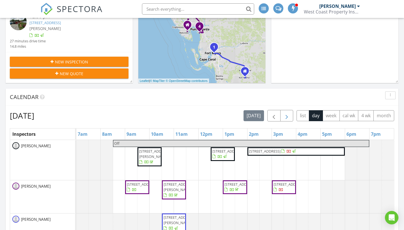
click at [288, 112] on button "button" at bounding box center [286, 116] width 13 height 12
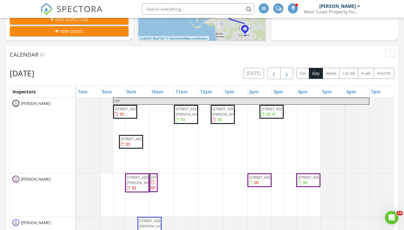
scroll to position [201, 0]
click at [219, 116] on span "[STREET_ADDRESS][PERSON_NAME]" at bounding box center [227, 111] width 31 height 10
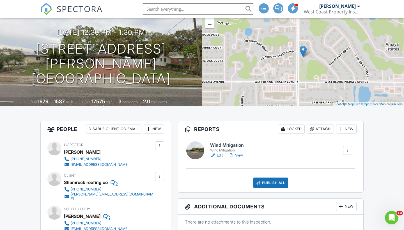
scroll to position [44, 0]
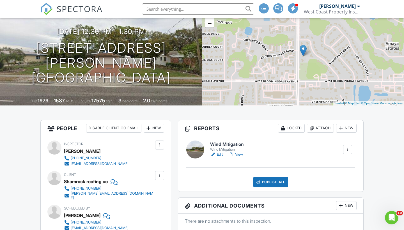
click at [221, 156] on link "Edit" at bounding box center [216, 155] width 13 height 6
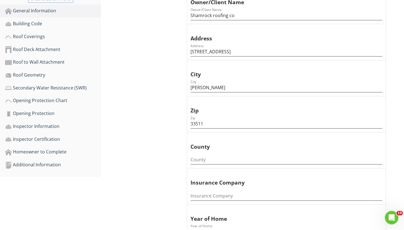
scroll to position [166, 0]
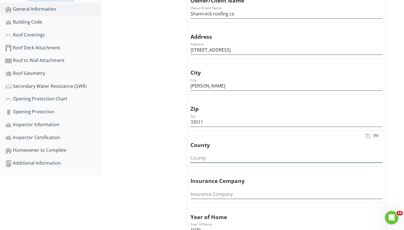
click at [213, 155] on input "County" at bounding box center [287, 157] width 192 height 9
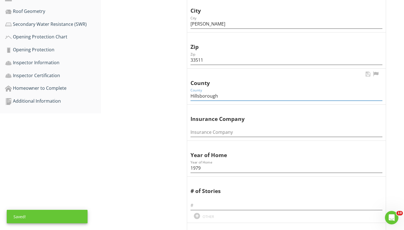
scroll to position [232, 0]
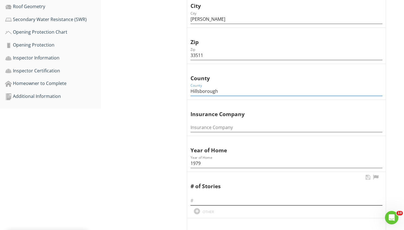
type input "Hillsborough"
click at [200, 196] on input "text" at bounding box center [287, 200] width 192 height 9
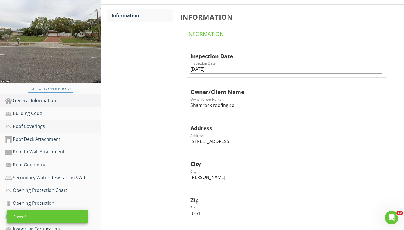
scroll to position [77, 0]
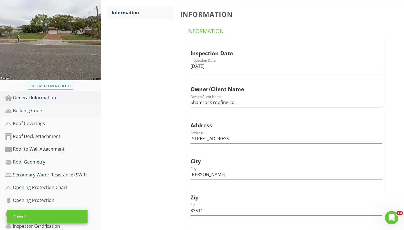
type input "1"
click at [33, 114] on link "Building Code" at bounding box center [53, 110] width 96 height 13
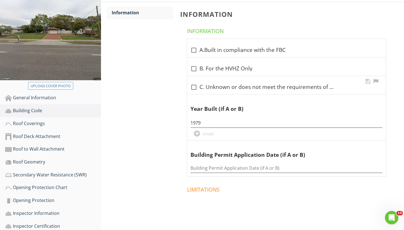
click at [193, 86] on div at bounding box center [194, 87] width 10 height 10
checkbox input "true"
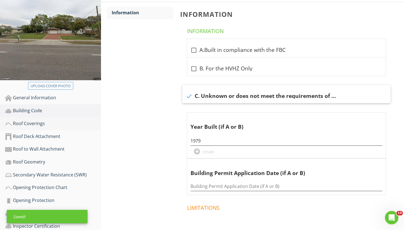
click at [35, 125] on div "Roof Coverings" at bounding box center [53, 123] width 96 height 7
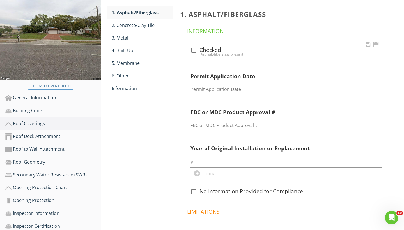
click at [193, 50] on div at bounding box center [194, 50] width 10 height 10
checkbox input "true"
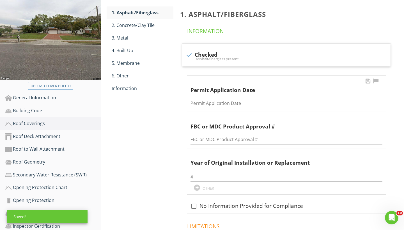
click at [196, 99] on input "Permit Application Date" at bounding box center [287, 103] width 192 height 9
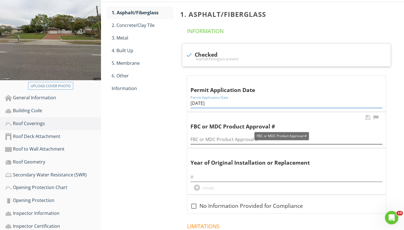
type input "[DATE]"
click at [198, 140] on input "FBC or MDC Product Approval #" at bounding box center [287, 139] width 192 height 9
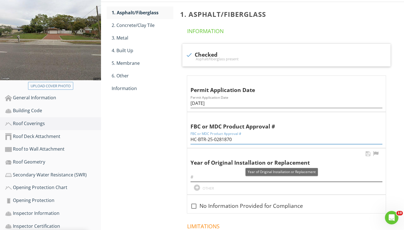
type input "HC-BTR-25-0281870"
click at [200, 175] on input "text" at bounding box center [287, 177] width 192 height 9
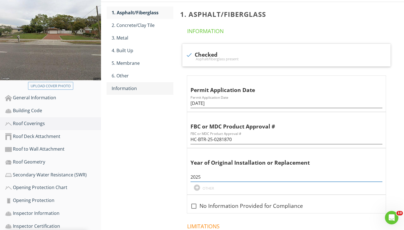
type input "2025"
click at [128, 87] on div "Information" at bounding box center [143, 88] width 62 height 7
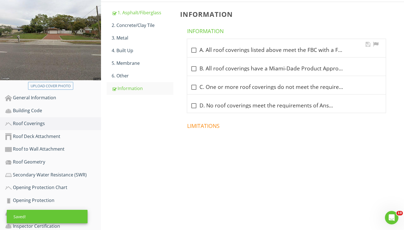
click at [195, 50] on div at bounding box center [194, 50] width 10 height 10
checkbox input "true"
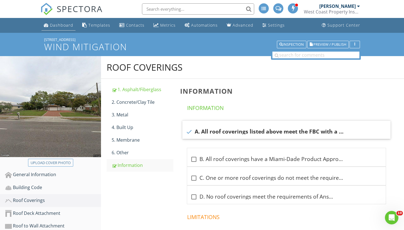
click at [67, 26] on div "Dashboard" at bounding box center [61, 24] width 23 height 5
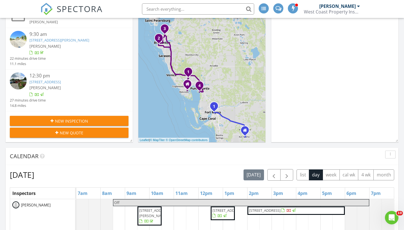
scroll to position [100, 0]
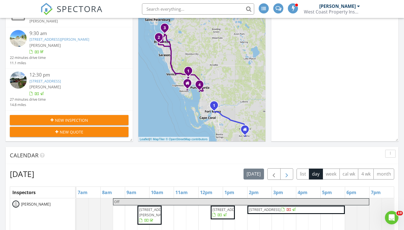
click at [286, 175] on span "button" at bounding box center [286, 174] width 7 height 7
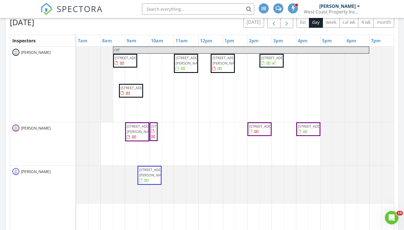
scroll to position [247, 0]
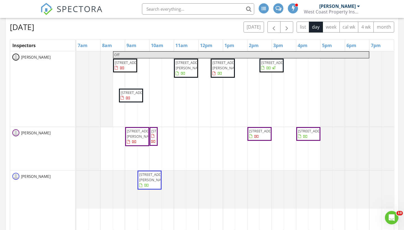
click at [137, 139] on span "8328 Misty Lake Cir, Sarasota 34241" at bounding box center [142, 134] width 31 height 10
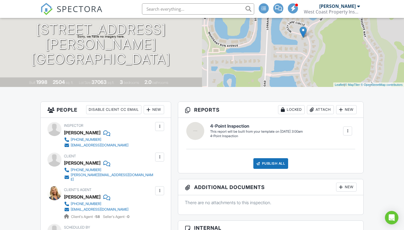
scroll to position [64, 0]
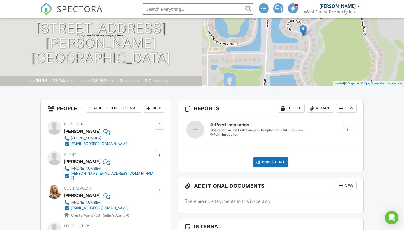
click at [345, 131] on div at bounding box center [348, 130] width 6 height 6
click at [336, 147] on div "Build Now" at bounding box center [336, 146] width 27 height 7
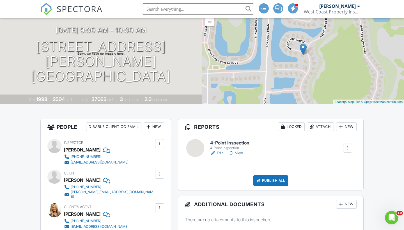
scroll to position [46, 0]
click at [220, 152] on link "Edit" at bounding box center [216, 153] width 13 height 6
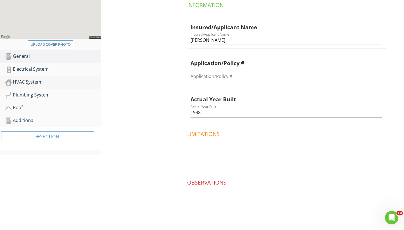
click at [26, 81] on div "HVAC System" at bounding box center [53, 82] width 96 height 7
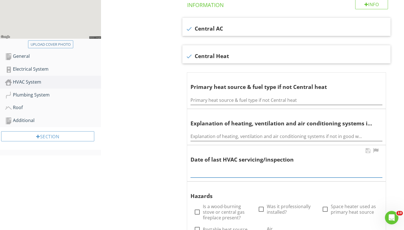
click at [205, 175] on div "2025 chevron_left August 2025 chevron_right S M T W T F S 1 2 3 4 5 6 7 8 9 10 …" at bounding box center [287, 171] width 192 height 13
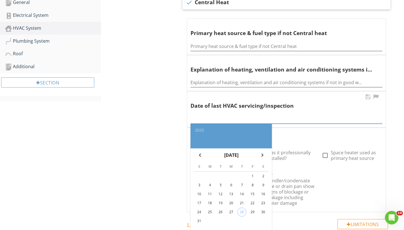
scroll to position [177, 0]
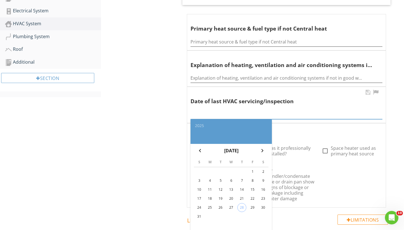
click at [254, 206] on div "29" at bounding box center [252, 207] width 9 height 9
type input "2025-08-29"
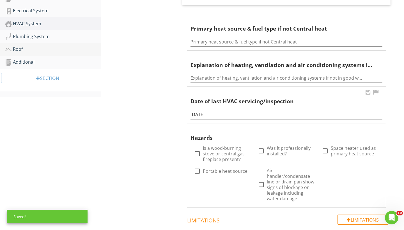
click at [21, 49] on div "Roof" at bounding box center [53, 49] width 96 height 7
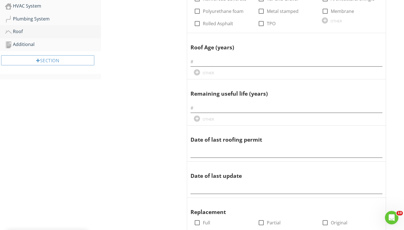
scroll to position [212, 0]
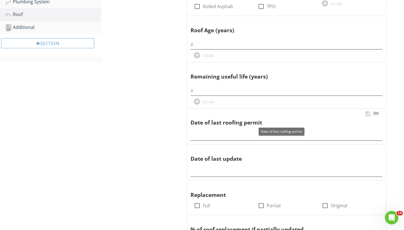
click at [222, 141] on div "Date of last roofing permit" at bounding box center [286, 127] width 199 height 36
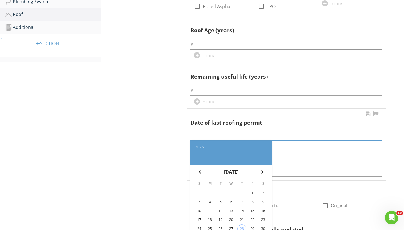
click at [219, 135] on input "text" at bounding box center [287, 135] width 192 height 9
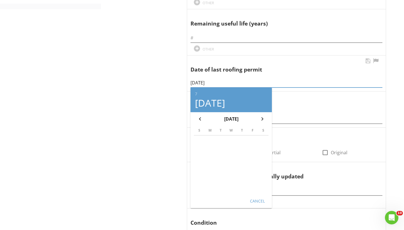
scroll to position [274, 0]
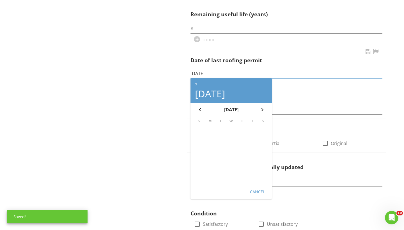
type input "07/30/2025"
click at [251, 187] on button "Cancel" at bounding box center [257, 192] width 25 height 10
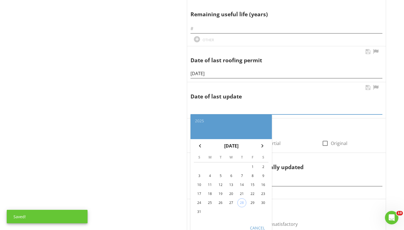
click at [204, 107] on input "text" at bounding box center [287, 109] width 192 height 9
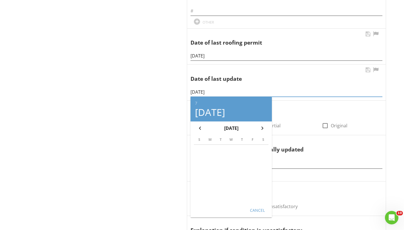
scroll to position [294, 0]
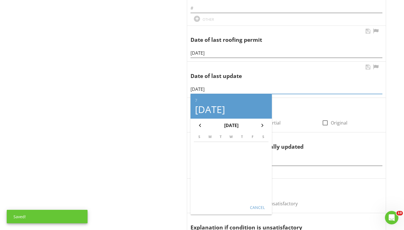
type input "07/30/2025"
click at [254, 207] on div "Cancel" at bounding box center [257, 207] width 16 height 6
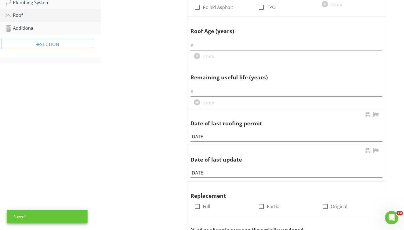
scroll to position [173, 0]
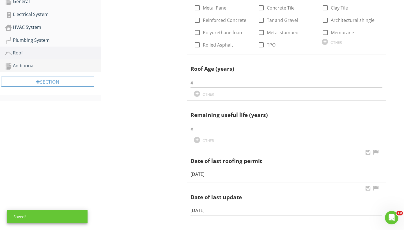
click at [29, 64] on div "Additional" at bounding box center [53, 65] width 96 height 7
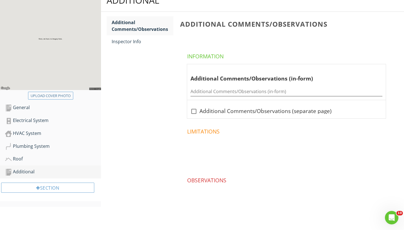
scroll to position [66, 0]
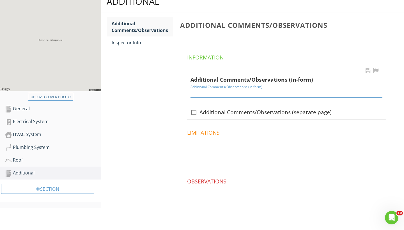
click at [211, 89] on input "Additional Comments/Observations (in-form)" at bounding box center [287, 92] width 192 height 9
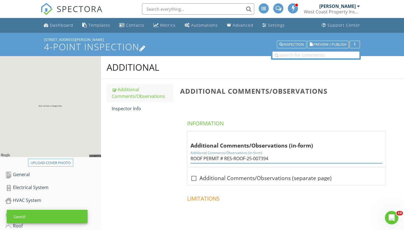
scroll to position [0, 0]
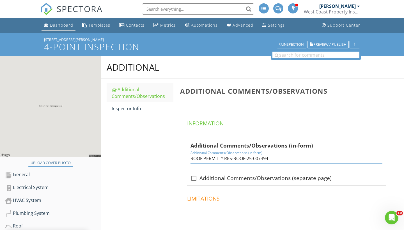
type input "ROOF PERMIT # RES-ROOF-25-007394"
click at [57, 24] on div "Dashboard" at bounding box center [61, 24] width 23 height 5
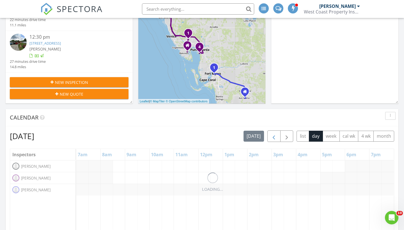
scroll to position [144, 0]
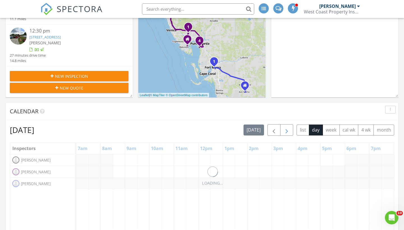
click at [288, 129] on span "button" at bounding box center [286, 130] width 7 height 7
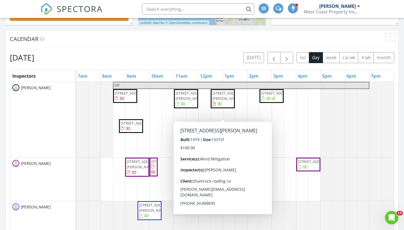
scroll to position [221, 0]
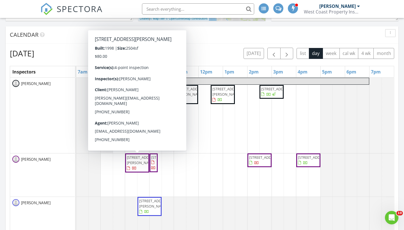
click at [136, 165] on span "8328 Misty Lake Cir, Sarasota 34241" at bounding box center [142, 160] width 31 height 10
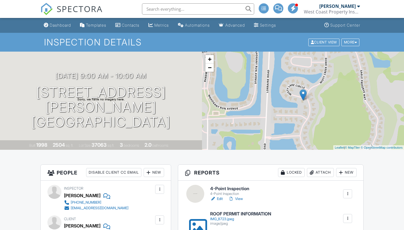
click at [55, 25] on div "Dashboard" at bounding box center [60, 25] width 21 height 5
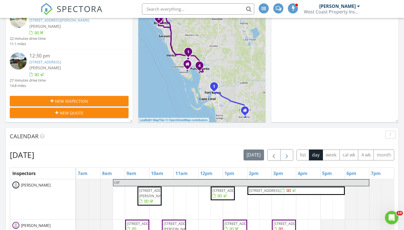
click at [285, 152] on span "button" at bounding box center [286, 155] width 7 height 7
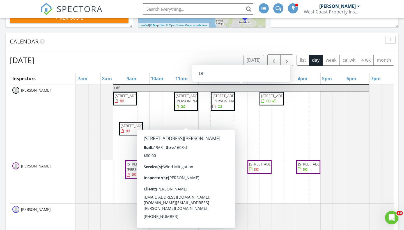
scroll to position [233, 0]
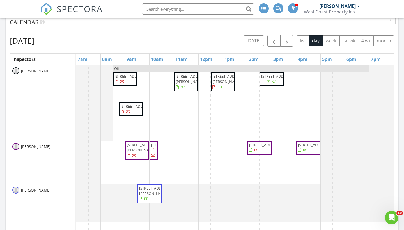
click at [156, 159] on div at bounding box center [157, 150] width 2 height 17
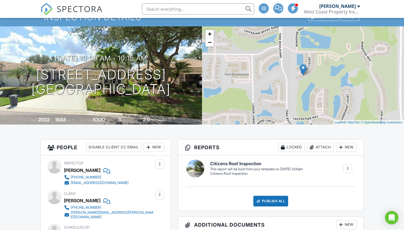
click at [351, 167] on div at bounding box center [347, 168] width 9 height 9
click at [340, 183] on div "Build Now" at bounding box center [336, 185] width 27 height 7
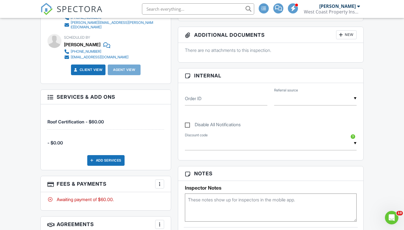
scroll to position [220, 0]
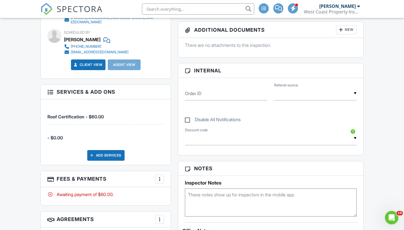
click at [236, 198] on textarea at bounding box center [271, 203] width 172 height 28
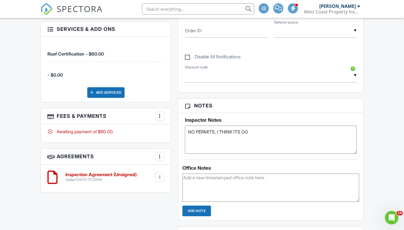
scroll to position [286, 0]
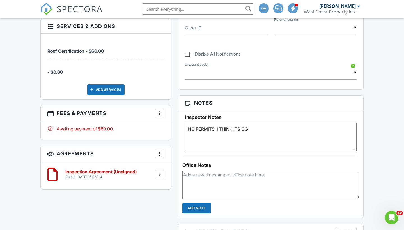
type textarea "NO PERMITS, I THINK ITS OG"
click at [189, 206] on input "Add Note" at bounding box center [196, 208] width 29 height 11
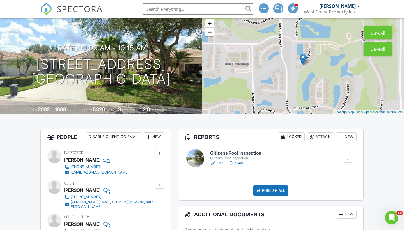
scroll to position [34, 0]
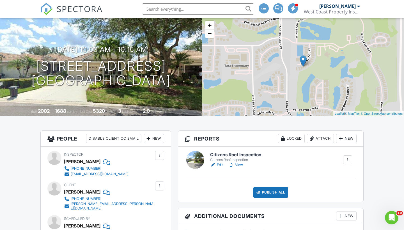
click at [217, 165] on link "Edit" at bounding box center [216, 165] width 13 height 6
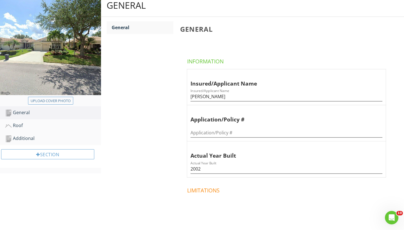
scroll to position [69, 0]
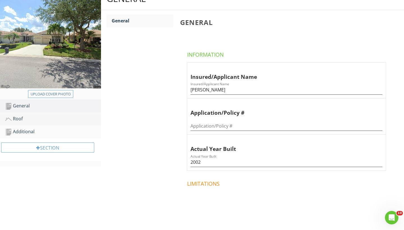
click at [22, 121] on div "Roof" at bounding box center [53, 118] width 96 height 7
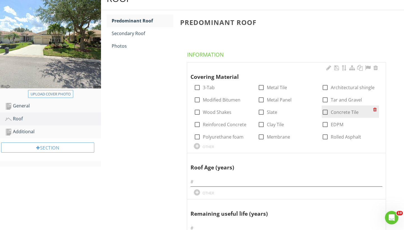
click at [327, 109] on div at bounding box center [325, 112] width 10 height 10
checkbox input "true"
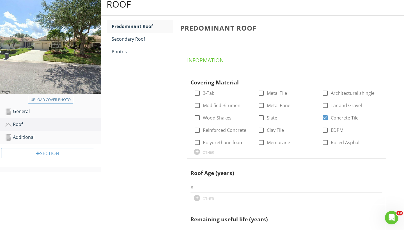
scroll to position [63, 0]
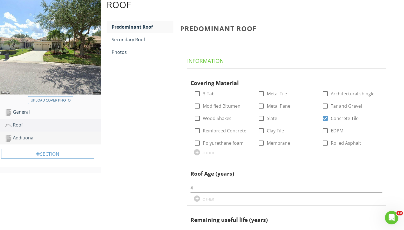
click at [25, 137] on div "Additional" at bounding box center [53, 137] width 96 height 7
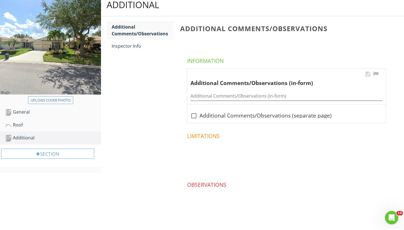
click at [202, 90] on div "Additional Comments/Observations (in-form)" at bounding box center [287, 94] width 192 height 13
click at [200, 93] on input "Additional Comments/Observations (in-form)" at bounding box center [287, 95] width 192 height 9
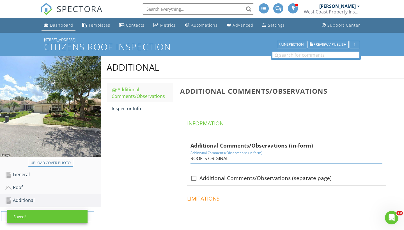
type input "ROOF IS ORIGINAL"
click at [57, 22] on link "Dashboard" at bounding box center [59, 25] width 34 height 10
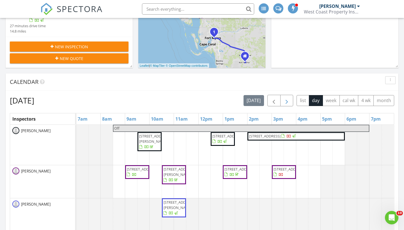
click at [288, 100] on span "button" at bounding box center [286, 100] width 7 height 7
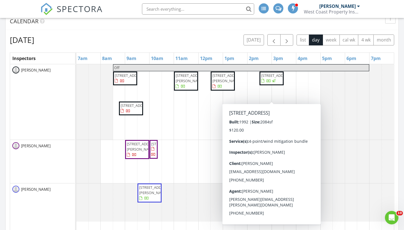
scroll to position [235, 0]
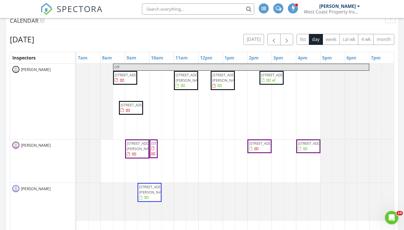
click at [259, 146] on span "2450 Sierra Ln, Punta Gorda 33950" at bounding box center [264, 143] width 31 height 5
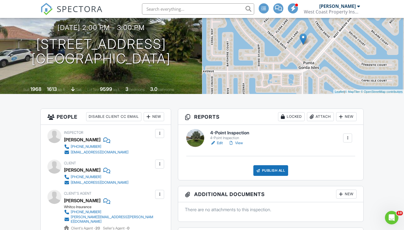
scroll to position [30, 0]
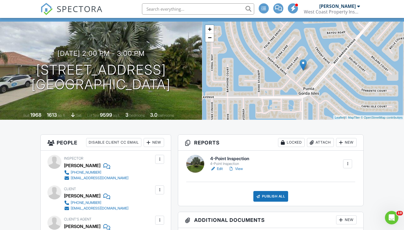
click at [320, 140] on div "Attach" at bounding box center [320, 142] width 27 height 9
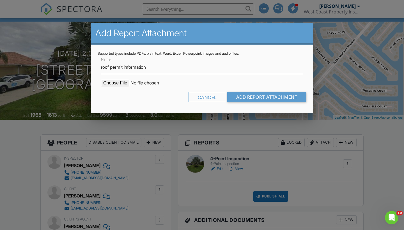
type input "roof permit information"
click at [111, 85] on input "file" at bounding box center [148, 83] width 95 height 7
type input "C:\fakepath\Screenshot 2025-08-28 at 5.32.45 PM.png"
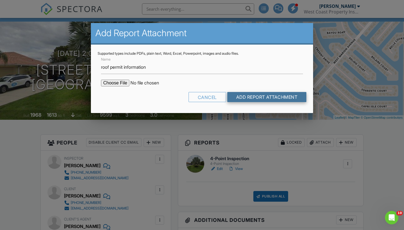
click at [267, 99] on input "Add Report Attachment" at bounding box center [266, 97] width 79 height 10
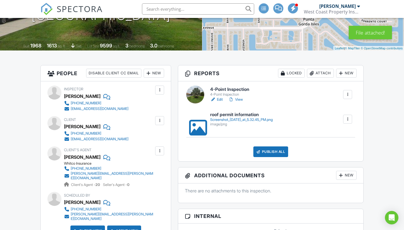
click at [221, 101] on link "Edit" at bounding box center [216, 100] width 13 height 6
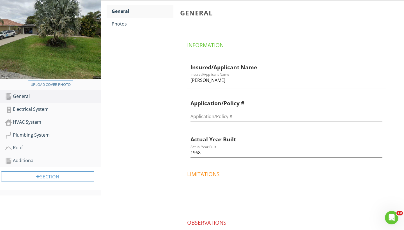
scroll to position [88, 0]
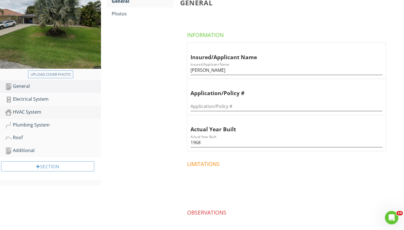
click at [36, 112] on div "HVAC System" at bounding box center [53, 112] width 96 height 7
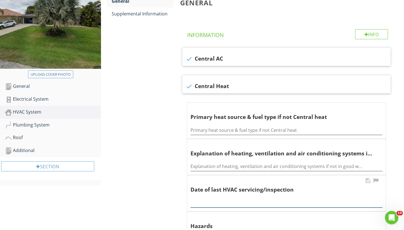
click at [201, 200] on input "text" at bounding box center [287, 202] width 192 height 9
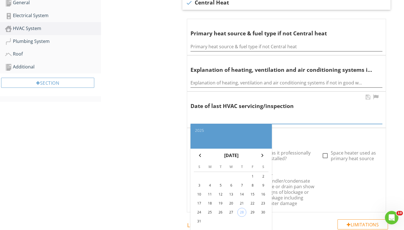
scroll to position [173, 0]
click at [252, 209] on div "29" at bounding box center [252, 211] width 9 height 9
type input "2025-08-29"
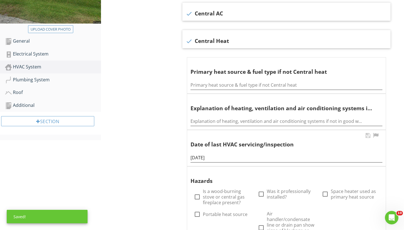
scroll to position [133, 0]
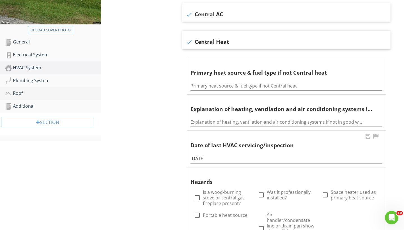
click at [23, 94] on div "Roof" at bounding box center [53, 93] width 96 height 7
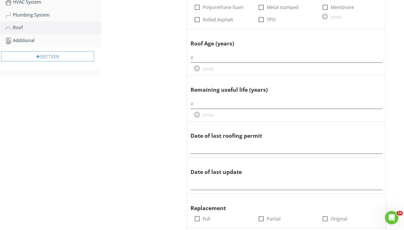
scroll to position [202, 0]
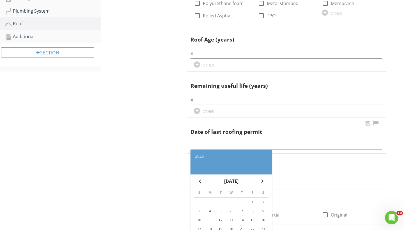
click at [208, 144] on input "text" at bounding box center [287, 145] width 192 height 9
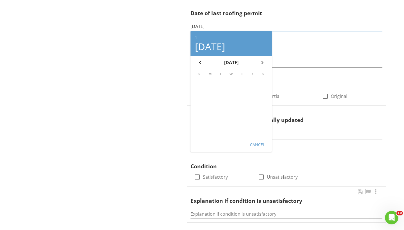
scroll to position [357, 0]
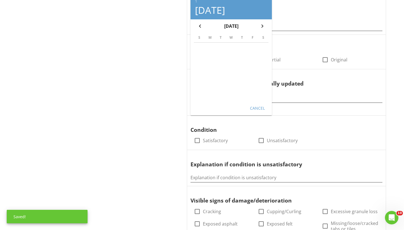
type input "01/23/2012"
click at [251, 107] on div "Cancel" at bounding box center [257, 108] width 16 height 6
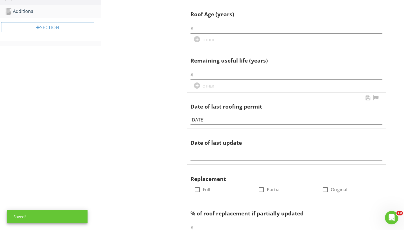
scroll to position [222, 0]
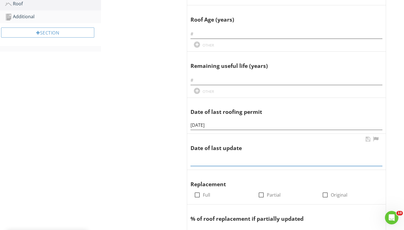
click at [204, 159] on input "text" at bounding box center [287, 161] width 192 height 9
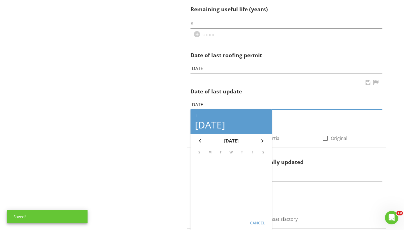
scroll to position [280, 0]
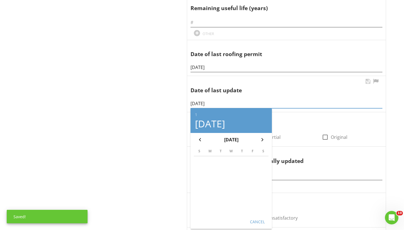
type input "01/23/2012"
click at [254, 219] on div "Cancel" at bounding box center [257, 222] width 16 height 6
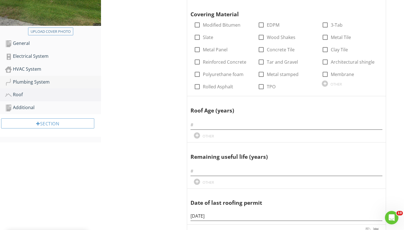
scroll to position [128, 0]
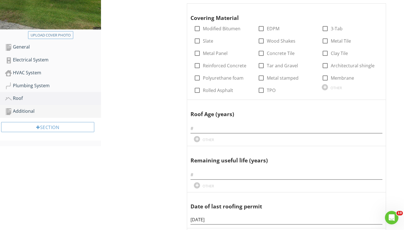
click at [34, 113] on div "Additional" at bounding box center [53, 111] width 96 height 7
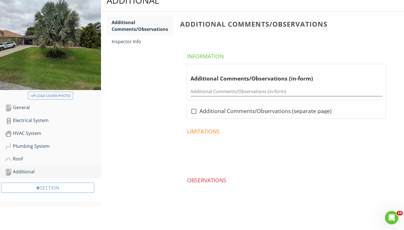
scroll to position [66, 0]
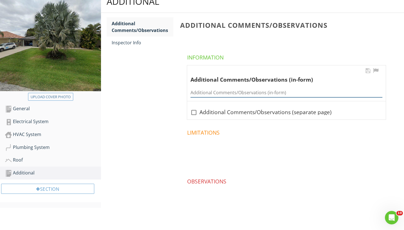
click at [199, 91] on input "Additional Comments/Observations (in-form)" at bounding box center [287, 92] width 192 height 9
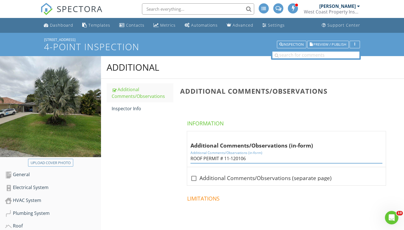
scroll to position [0, 0]
type input "ROOF PERMIT # 11-120106"
click at [58, 22] on link "Dashboard" at bounding box center [59, 25] width 34 height 10
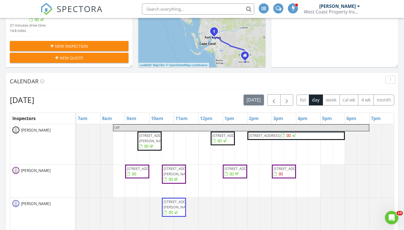
scroll to position [178, 0]
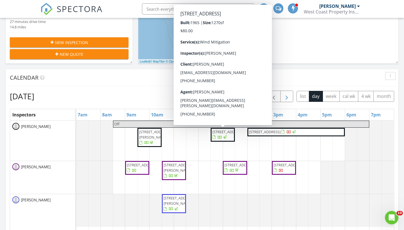
click at [283, 97] on span "button" at bounding box center [286, 96] width 7 height 7
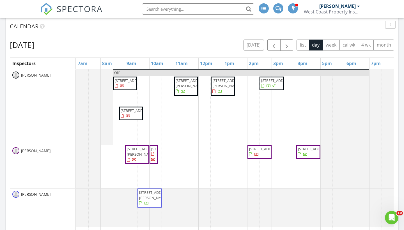
scroll to position [231, 0]
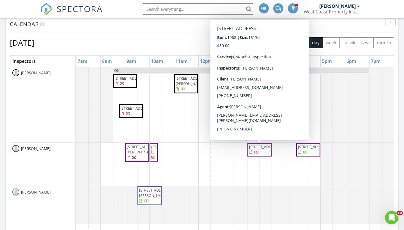
click at [254, 146] on span "2450 Sierra Ln, Punta Gorda 33950" at bounding box center [264, 146] width 31 height 5
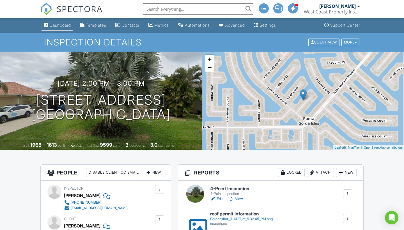
click at [53, 25] on div "Dashboard" at bounding box center [60, 25] width 21 height 5
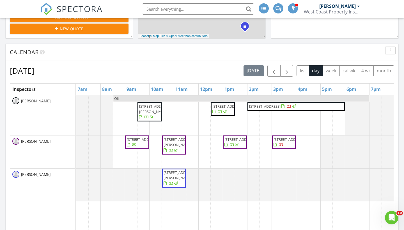
scroll to position [210, 0]
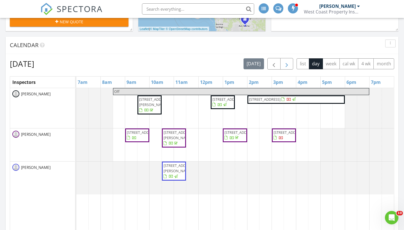
click at [287, 67] on span "button" at bounding box center [286, 64] width 7 height 7
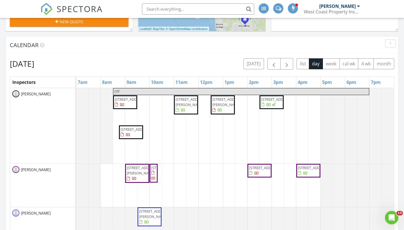
click at [306, 168] on span "1505 Overbrook Rd, Englewood 34223" at bounding box center [313, 167] width 31 height 5
